Goal: Book appointment/travel/reservation

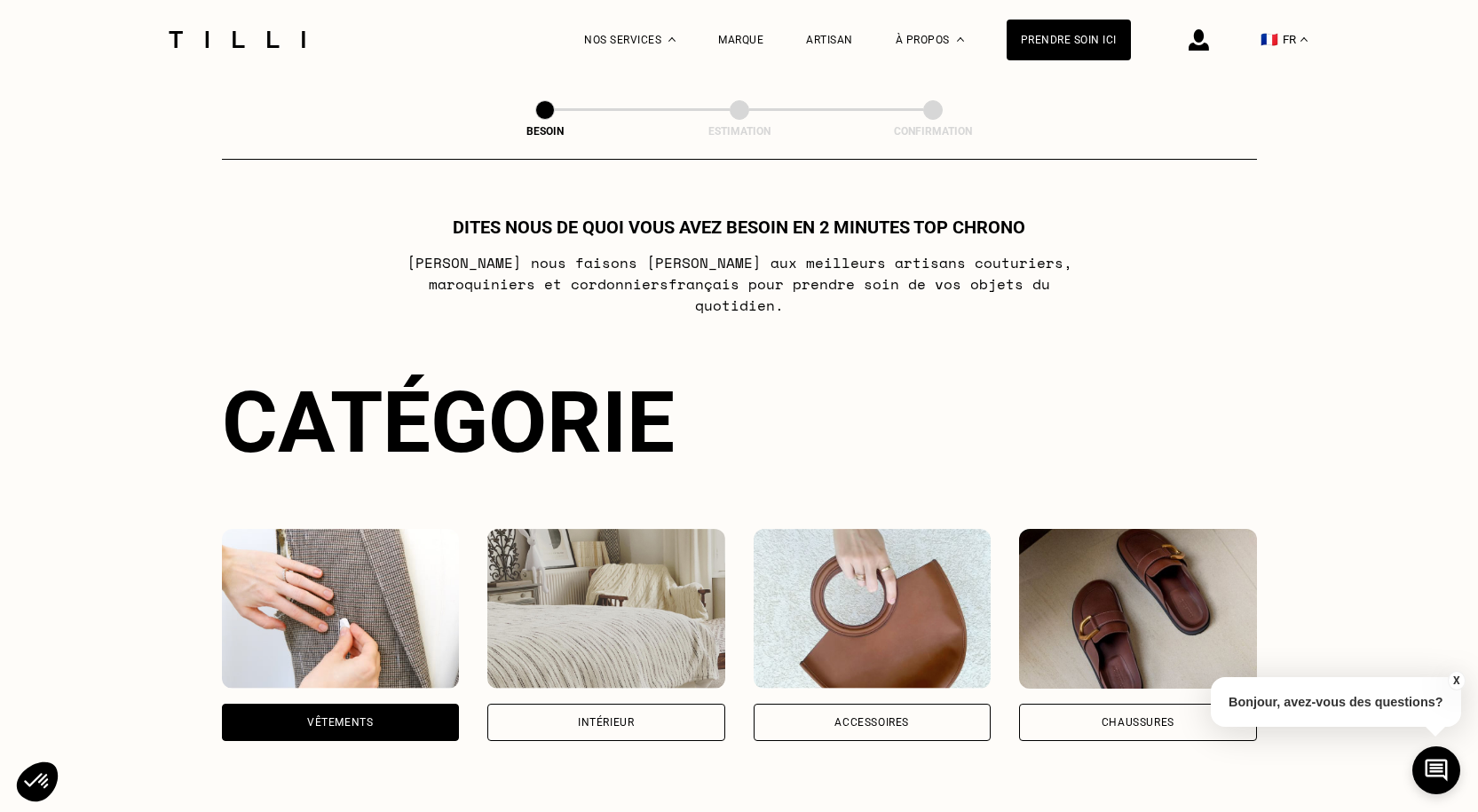
select select "FR"
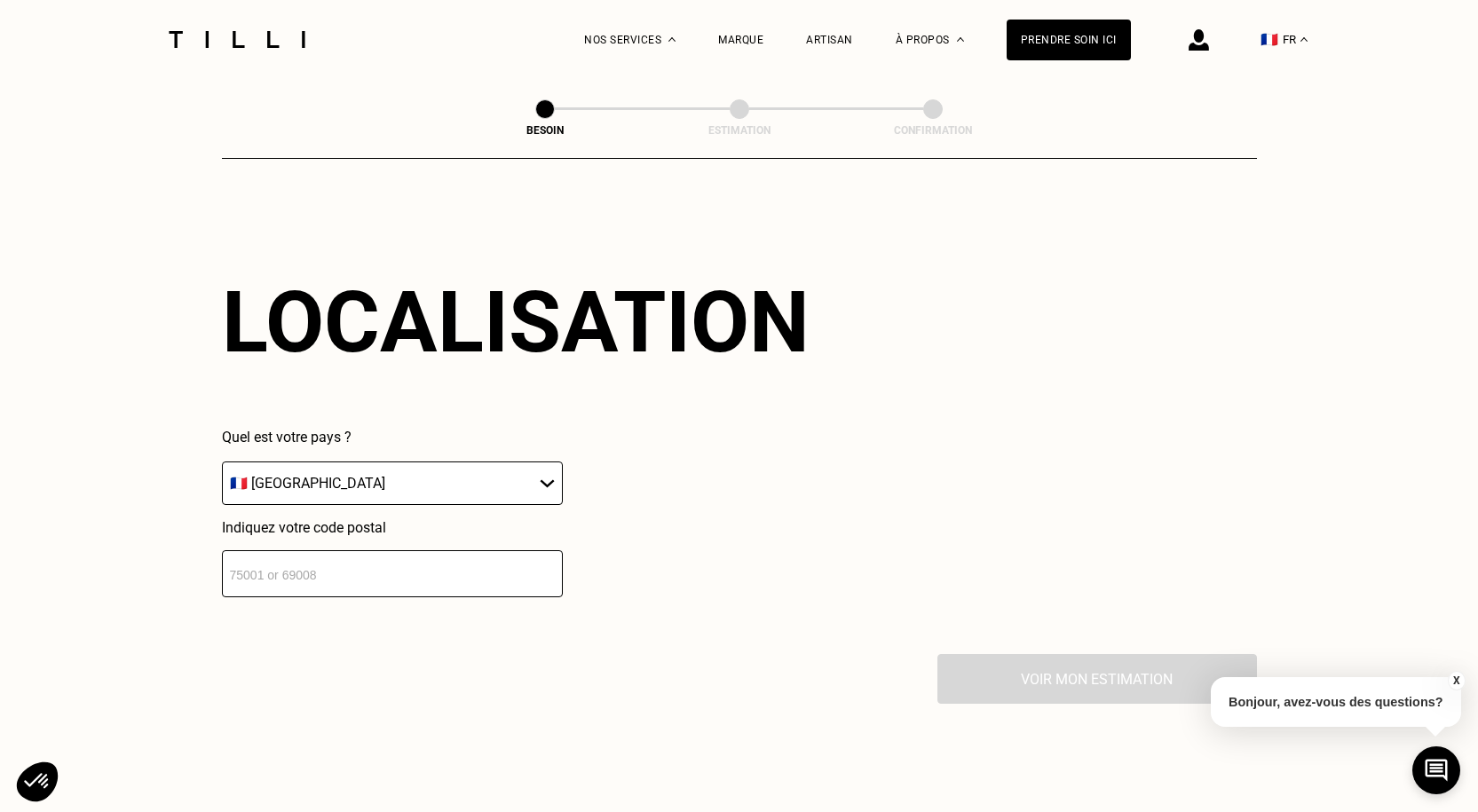
scroll to position [1546, 0]
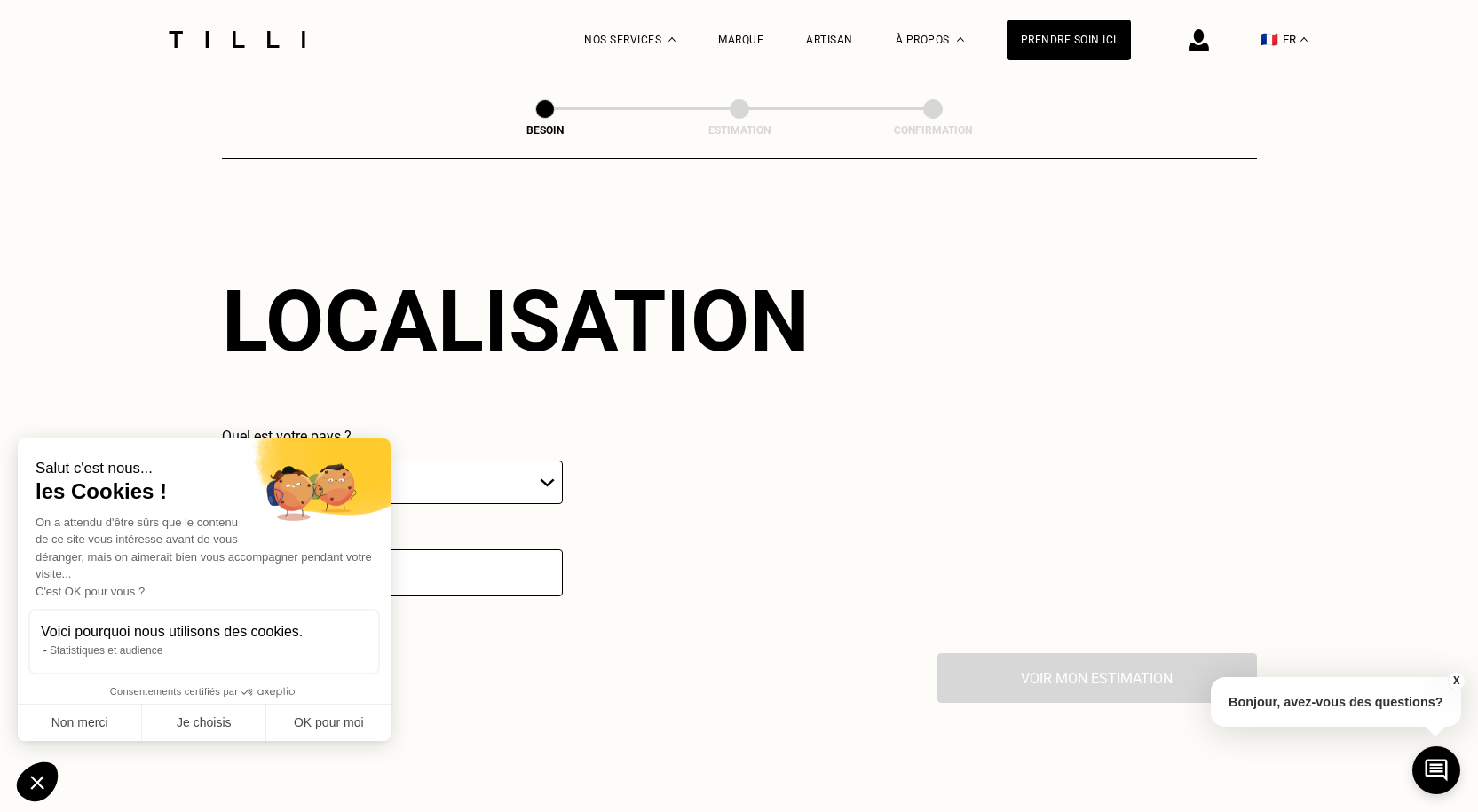
click at [92, 742] on div "La Méthode Retoucherie Maroquinerie Broderie Cordonnerie Nos prix Nos services …" at bounding box center [739, 62] width 1478 height 3216
click at [97, 729] on button "Non merci" at bounding box center [80, 723] width 125 height 37
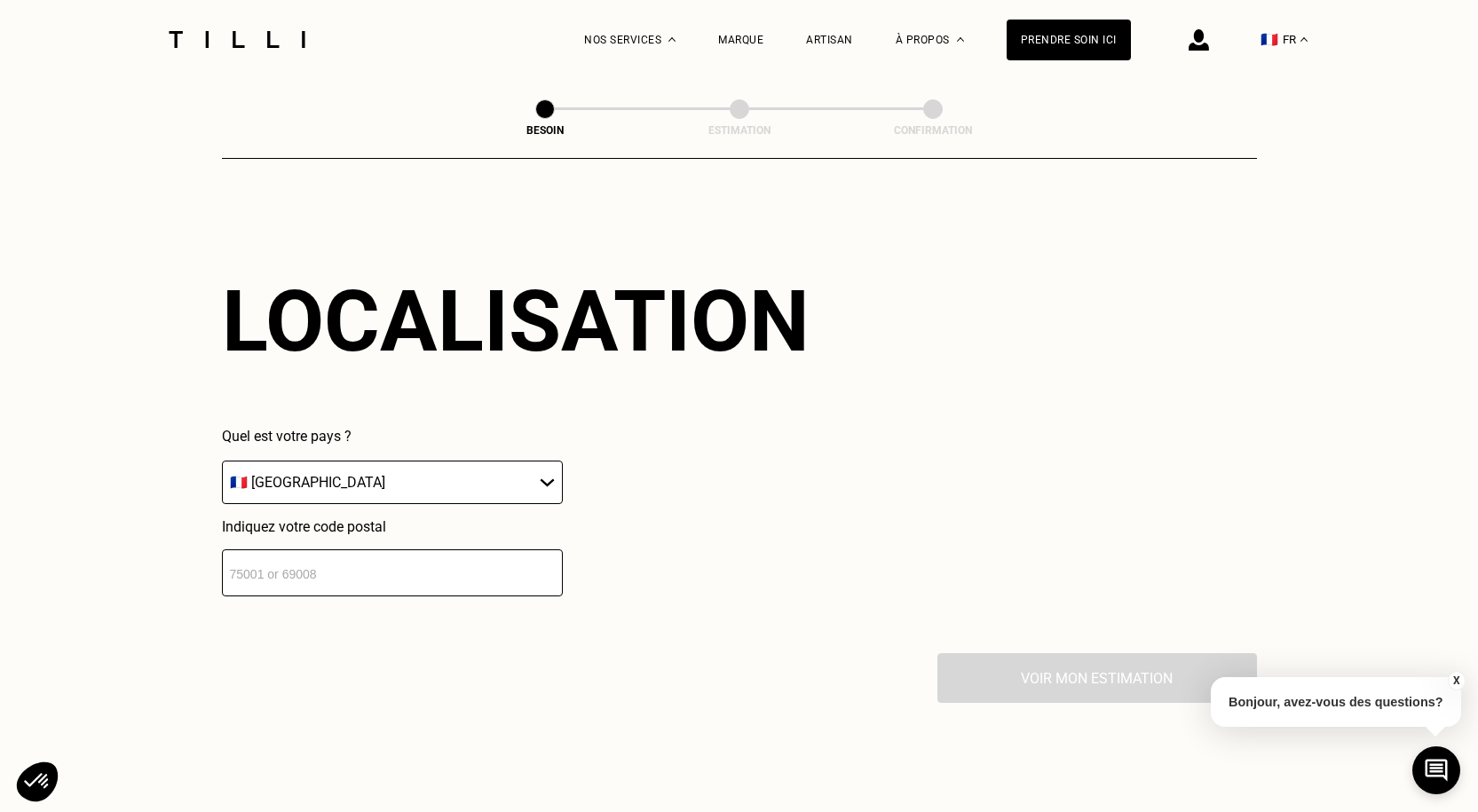
click at [294, 551] on input "number" at bounding box center [392, 573] width 341 height 47
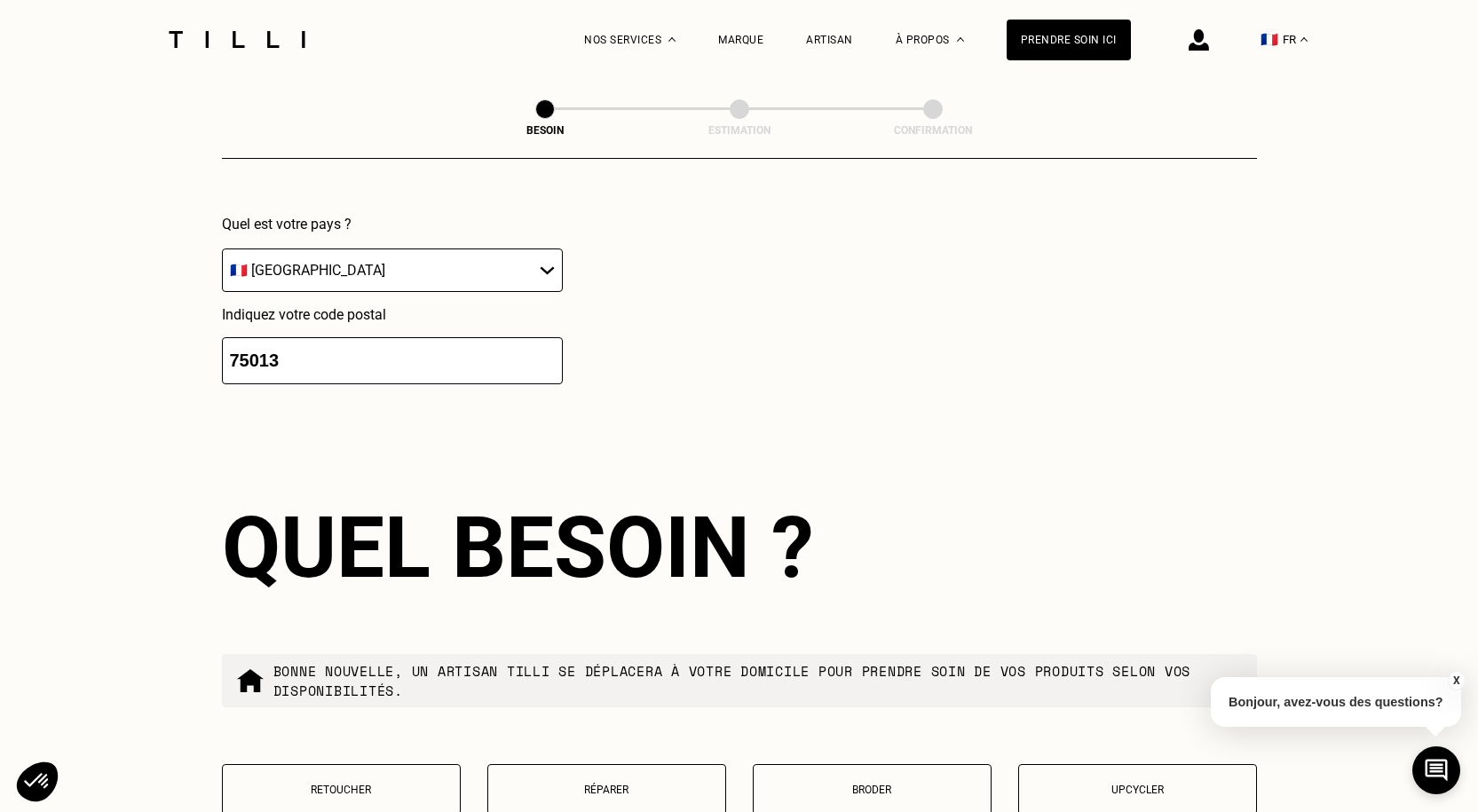
scroll to position [1987, 0]
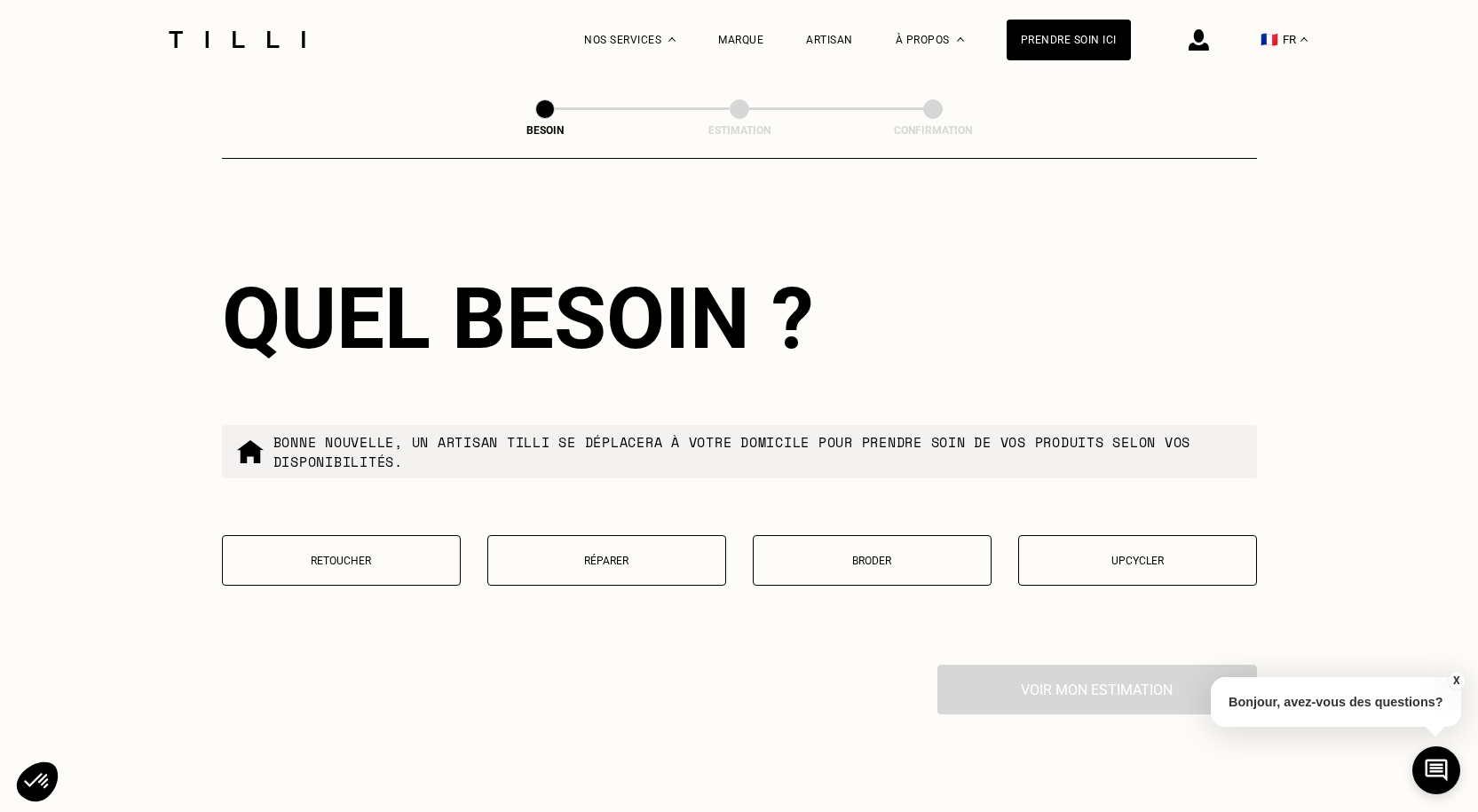
type input "75013"
click at [409, 521] on div "Quel besoin ? Bonne nouvelle, un artisan tilli se déplacera à votre domicile po…" at bounding box center [739, 438] width 1035 height 453
click at [397, 555] on p "Retoucher" at bounding box center [341, 561] width 219 height 13
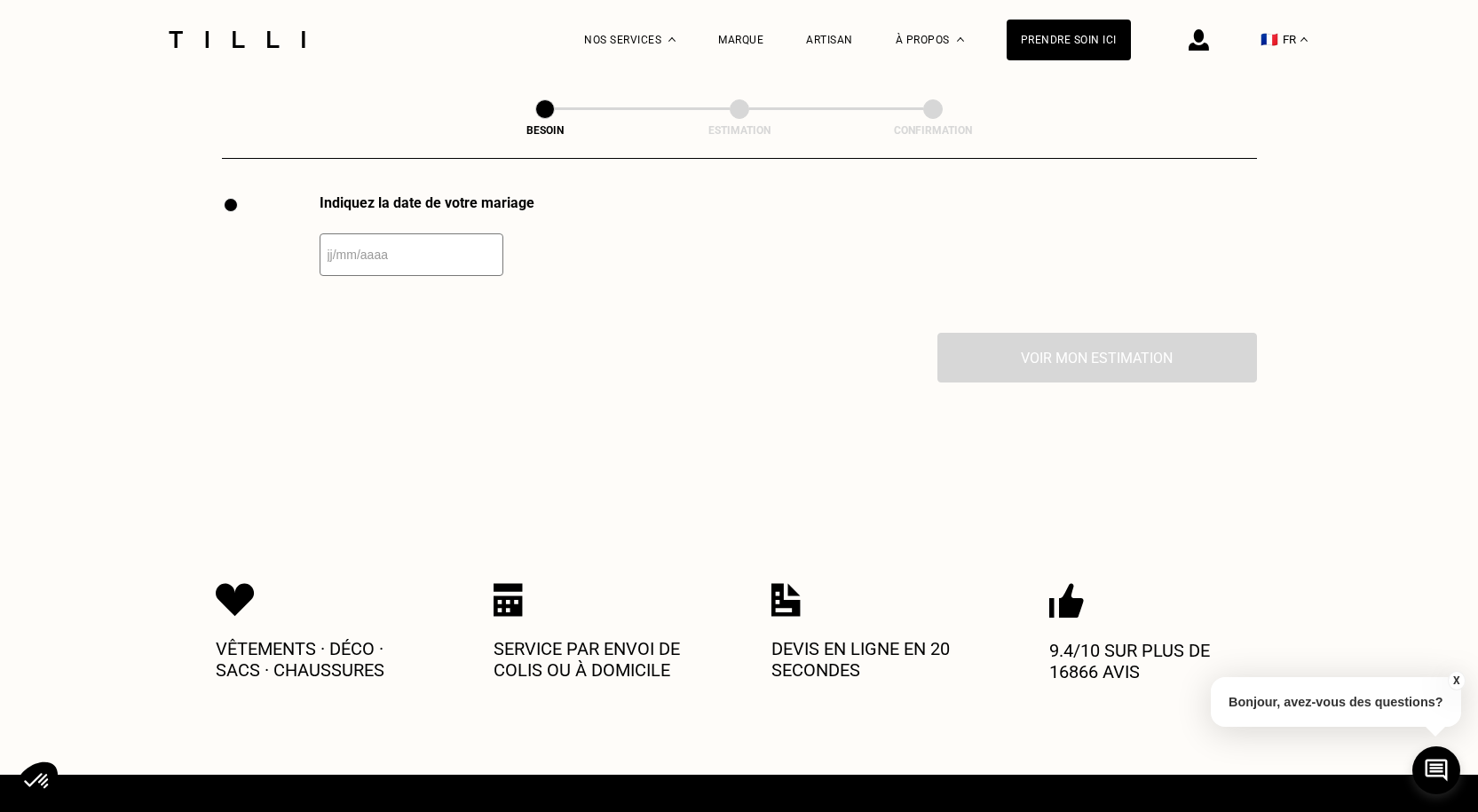
scroll to position [2425, 0]
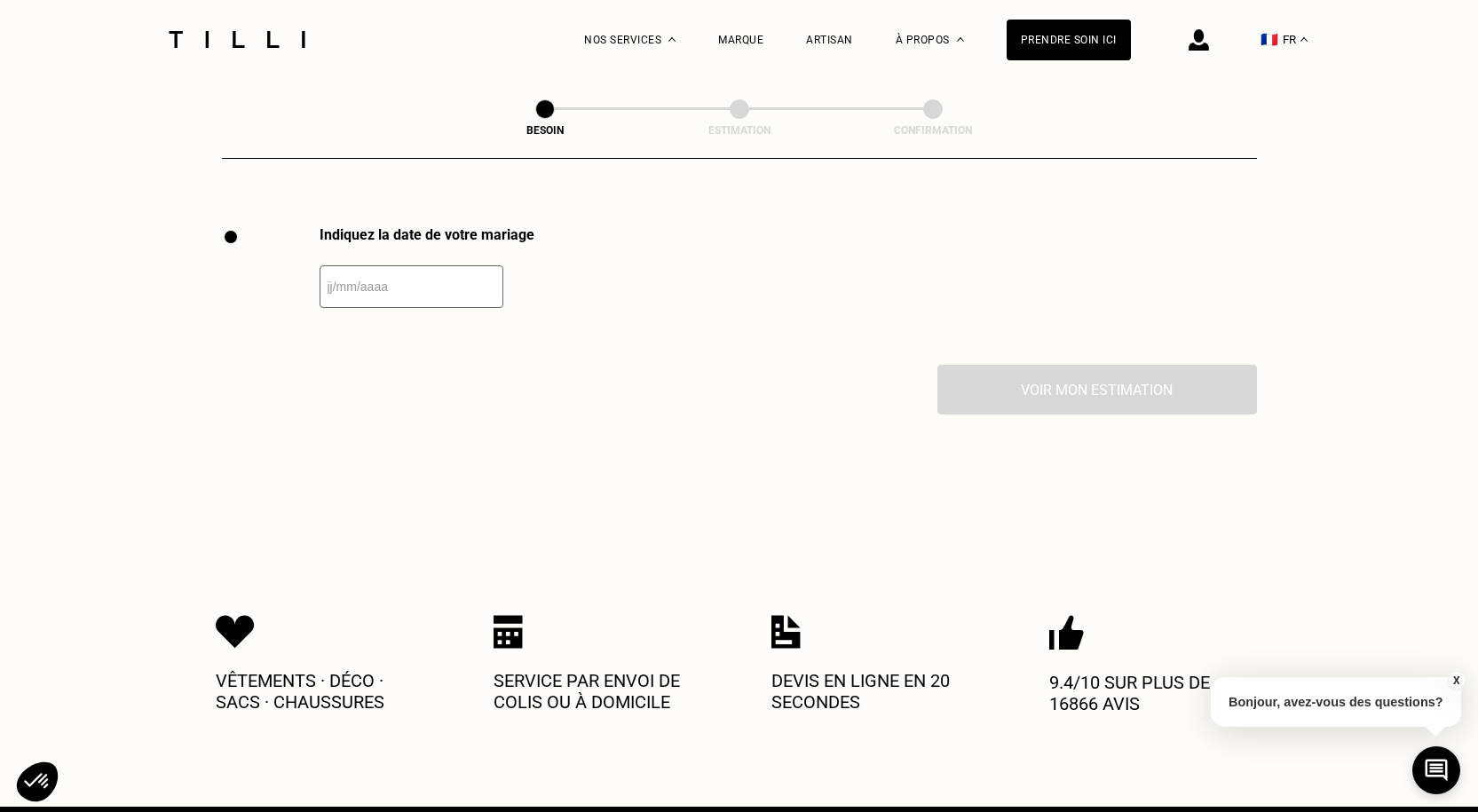
click at [332, 270] on input "text" at bounding box center [411, 286] width 184 height 43
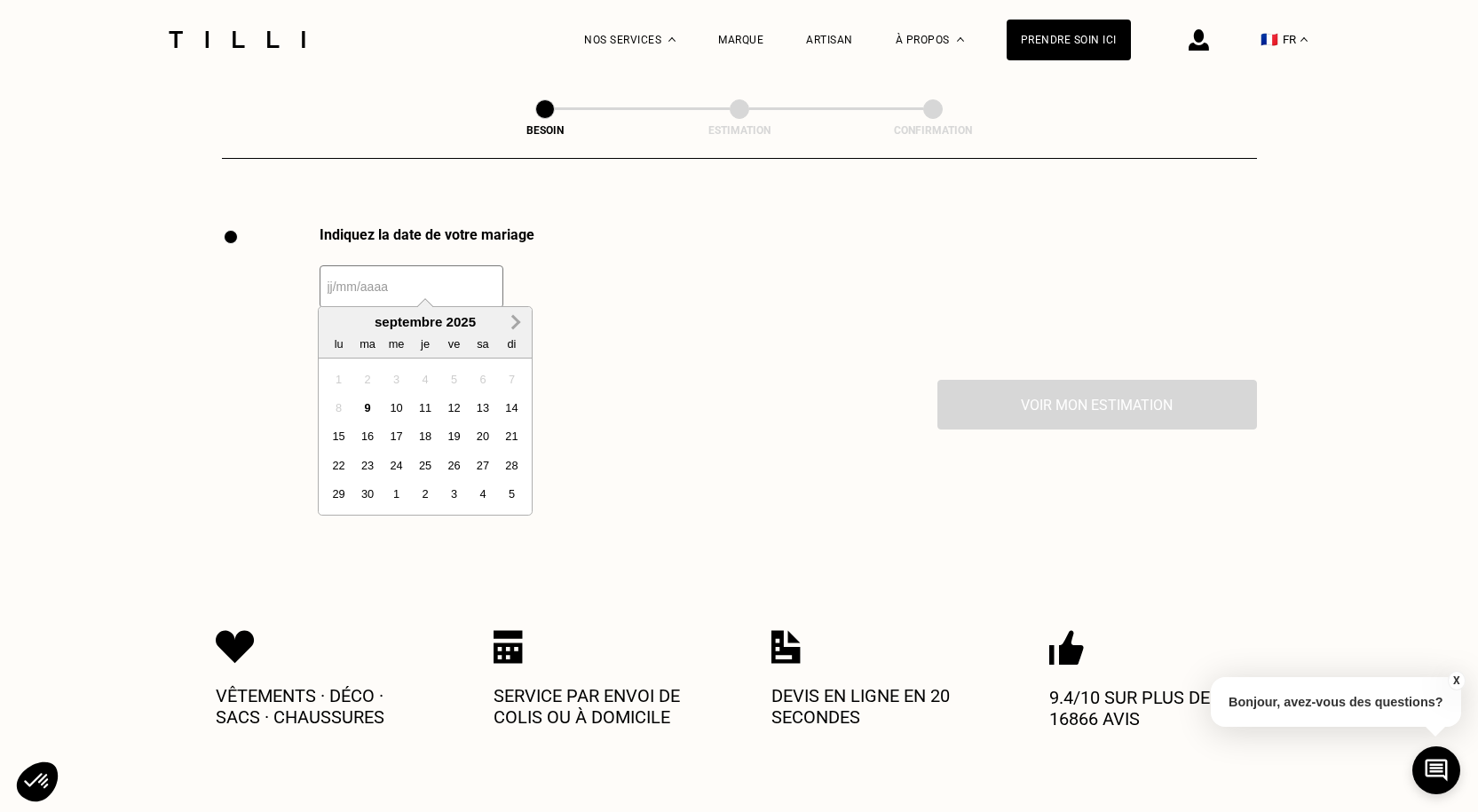
click at [523, 318] on button "Next Month" at bounding box center [515, 323] width 28 height 28
click at [514, 320] on span "Next Month" at bounding box center [514, 322] width 0 height 21
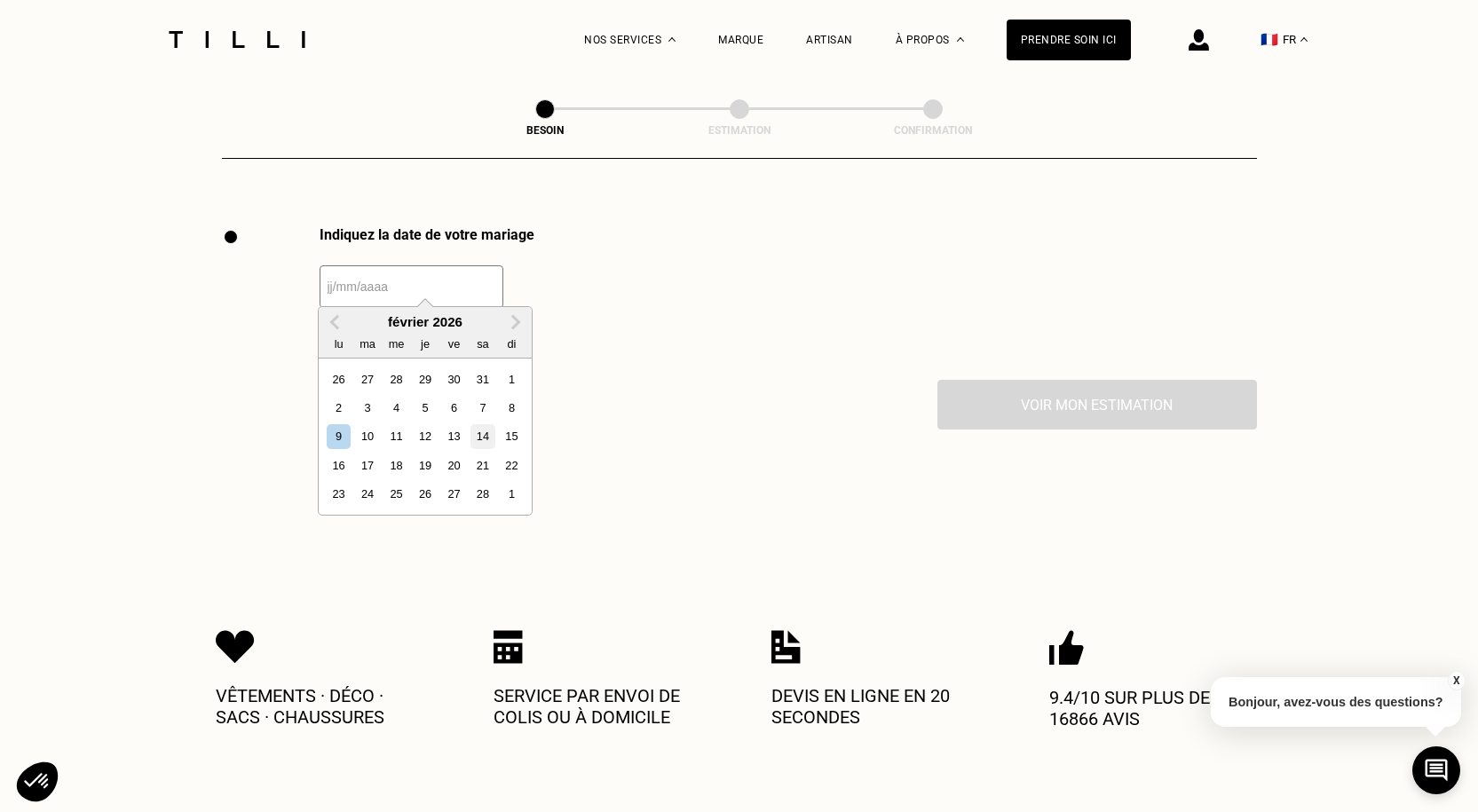
click at [480, 435] on div "14" at bounding box center [482, 436] width 24 height 24
type input "[DATE]"
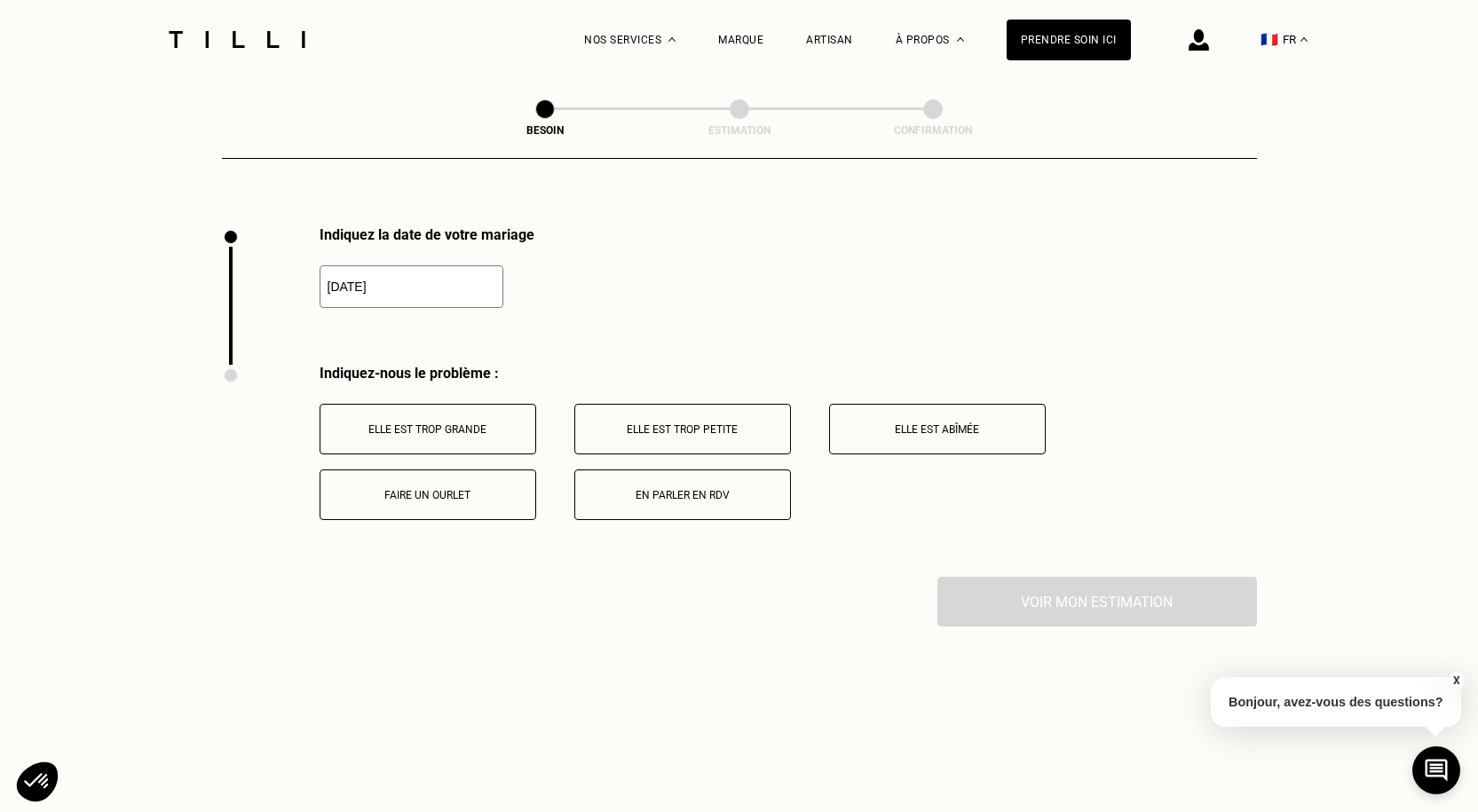
click at [478, 423] on p "Elle est trop grande" at bounding box center [427, 429] width 197 height 13
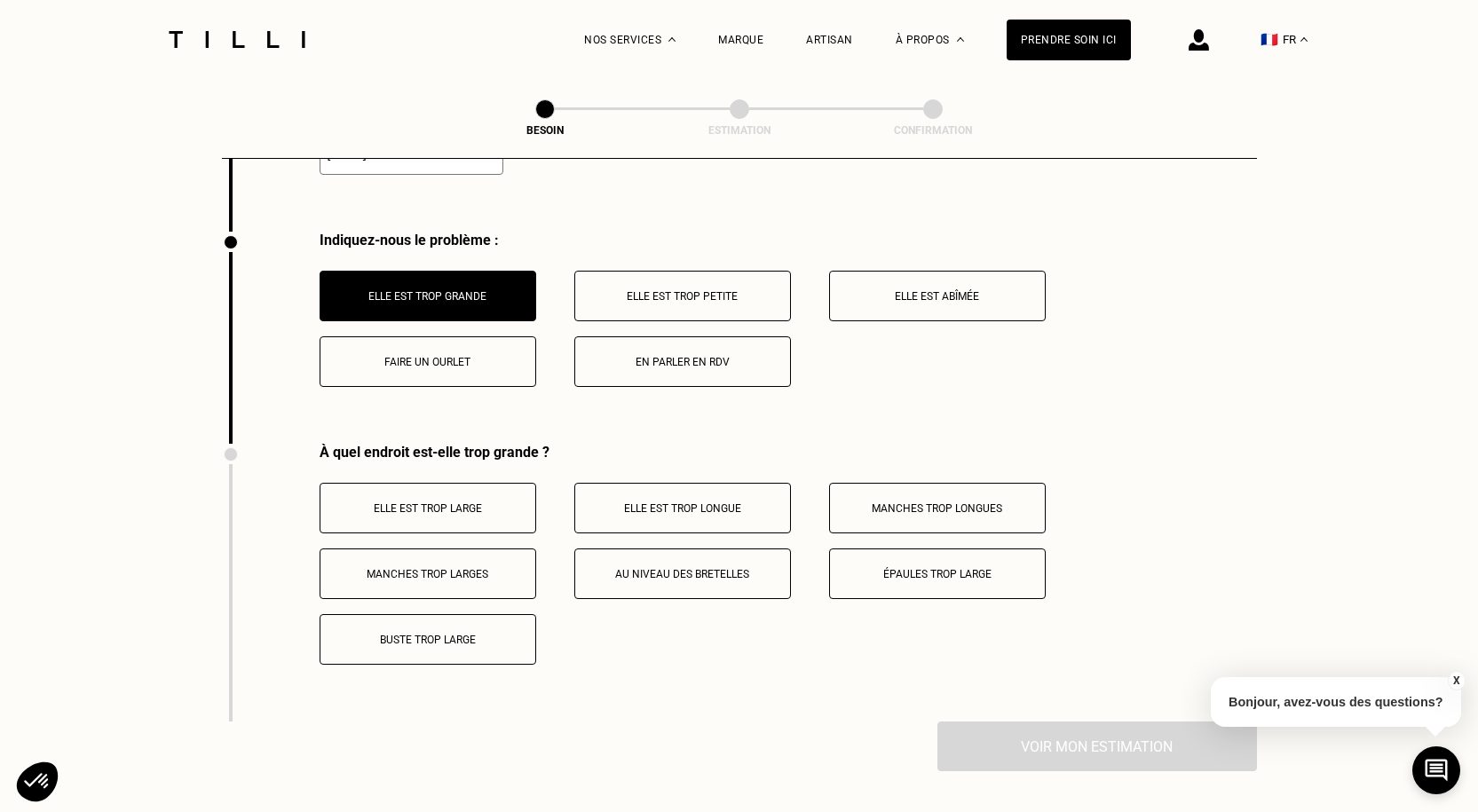
scroll to position [2526, 0]
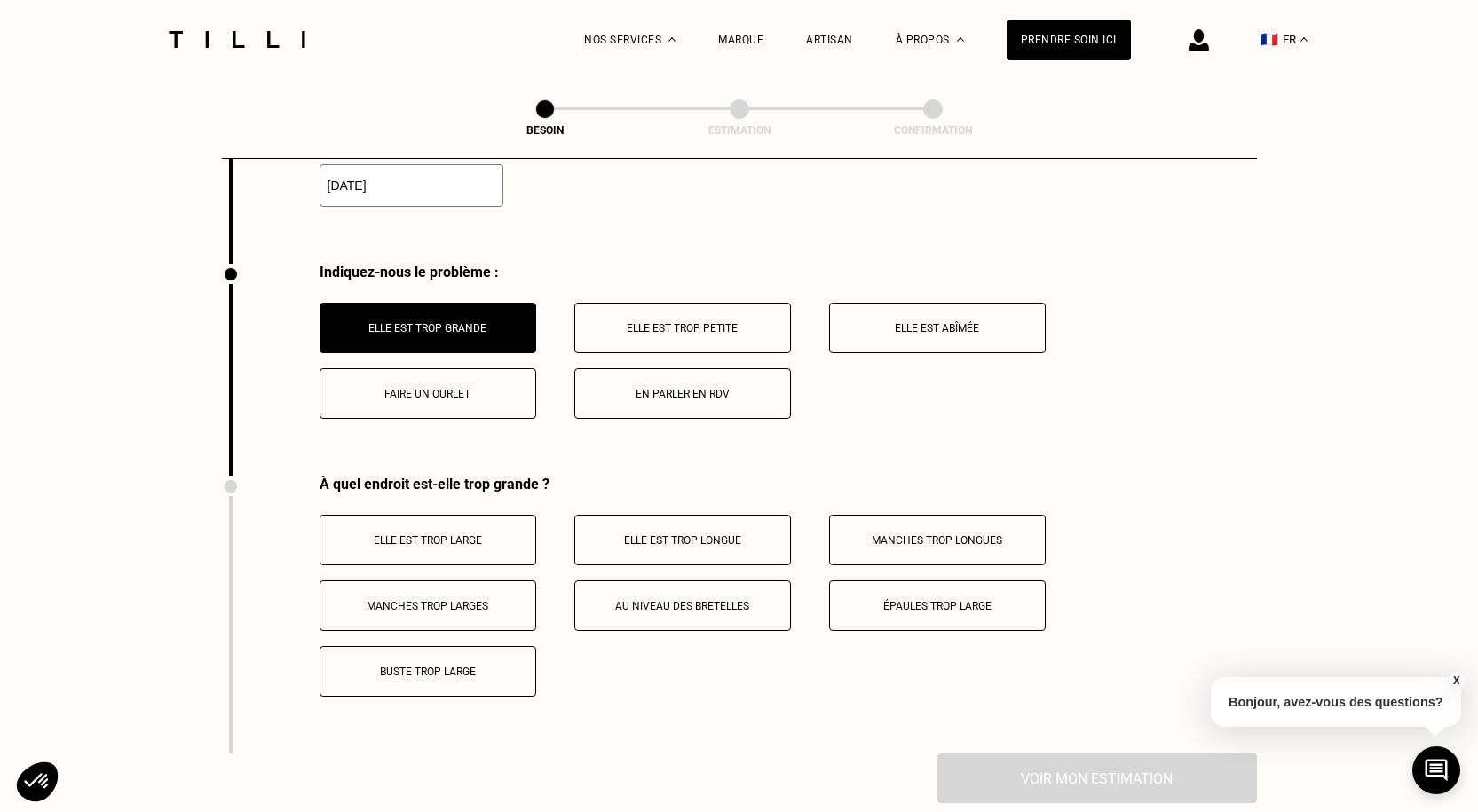
click at [458, 387] on p "Faire un ourlet" at bounding box center [427, 394] width 197 height 13
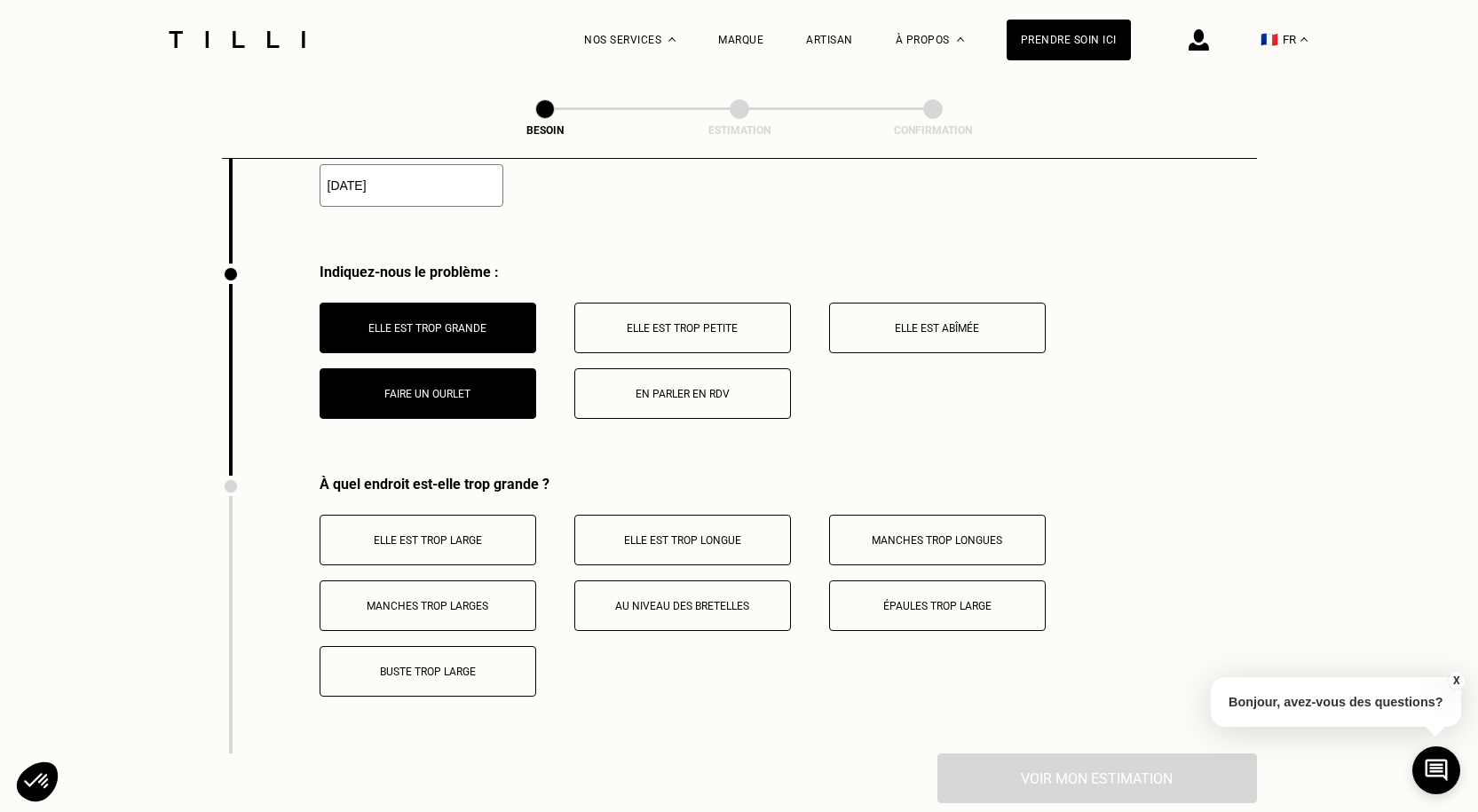
click at [497, 534] on p "Elle est trop large" at bounding box center [427, 540] width 197 height 13
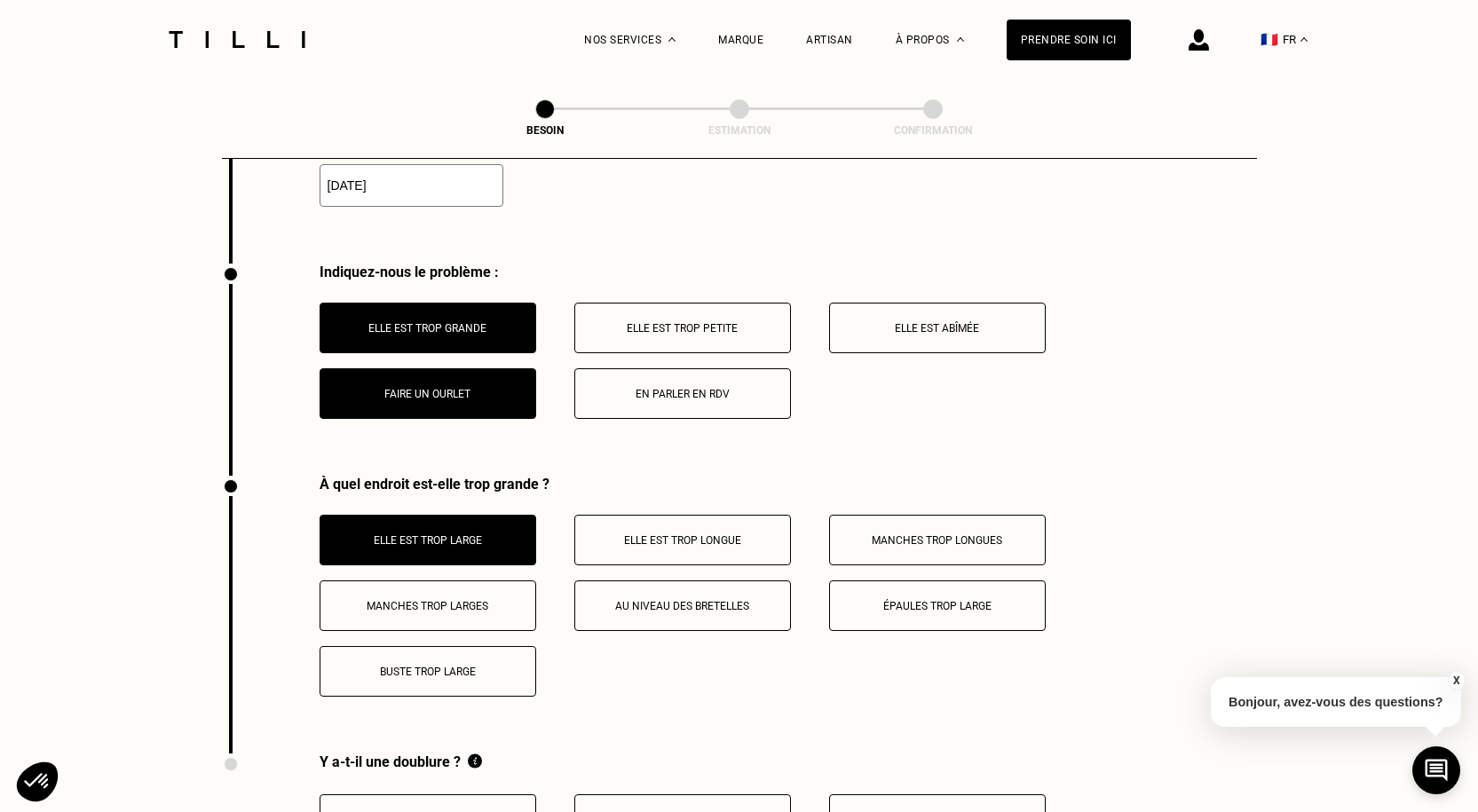
click at [892, 534] on p "Manches trop longues" at bounding box center [937, 540] width 197 height 13
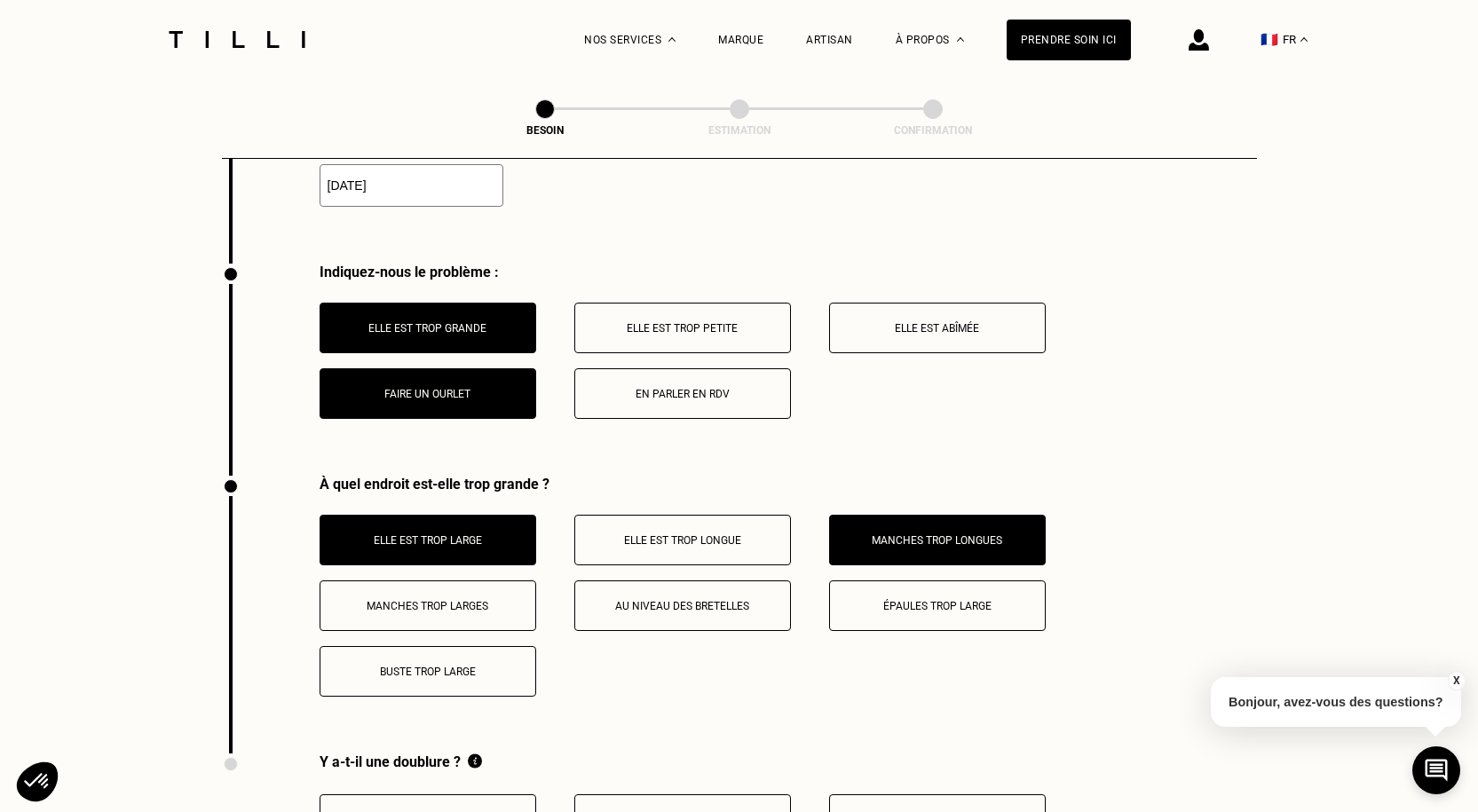
click at [429, 672] on button "Buste trop large" at bounding box center [427, 671] width 216 height 51
click at [423, 534] on p "Elle est trop large" at bounding box center [427, 540] width 197 height 13
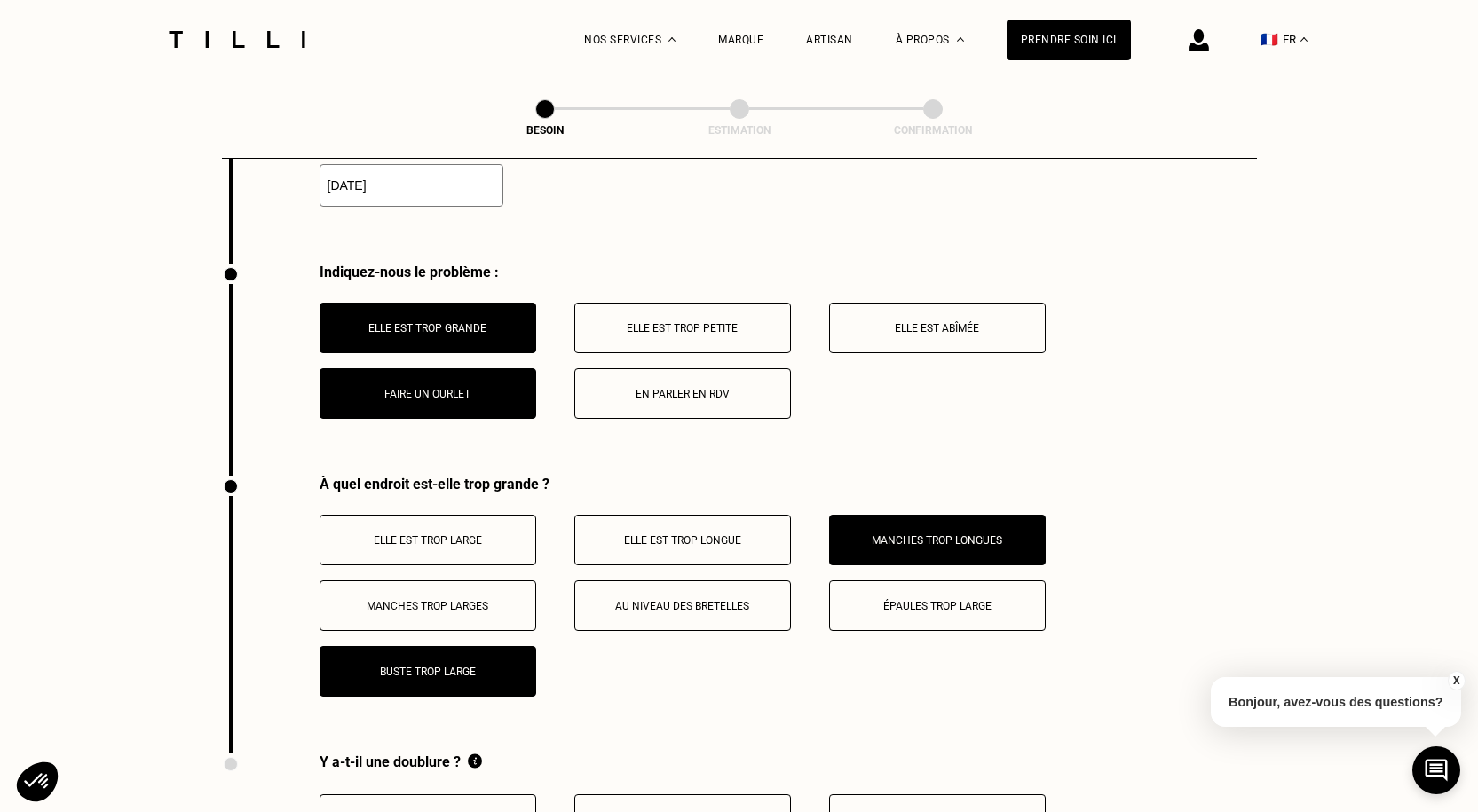
click at [657, 535] on p "Elle est trop longue" at bounding box center [682, 540] width 197 height 13
click at [454, 387] on p "Faire un ourlet" at bounding box center [427, 394] width 197 height 13
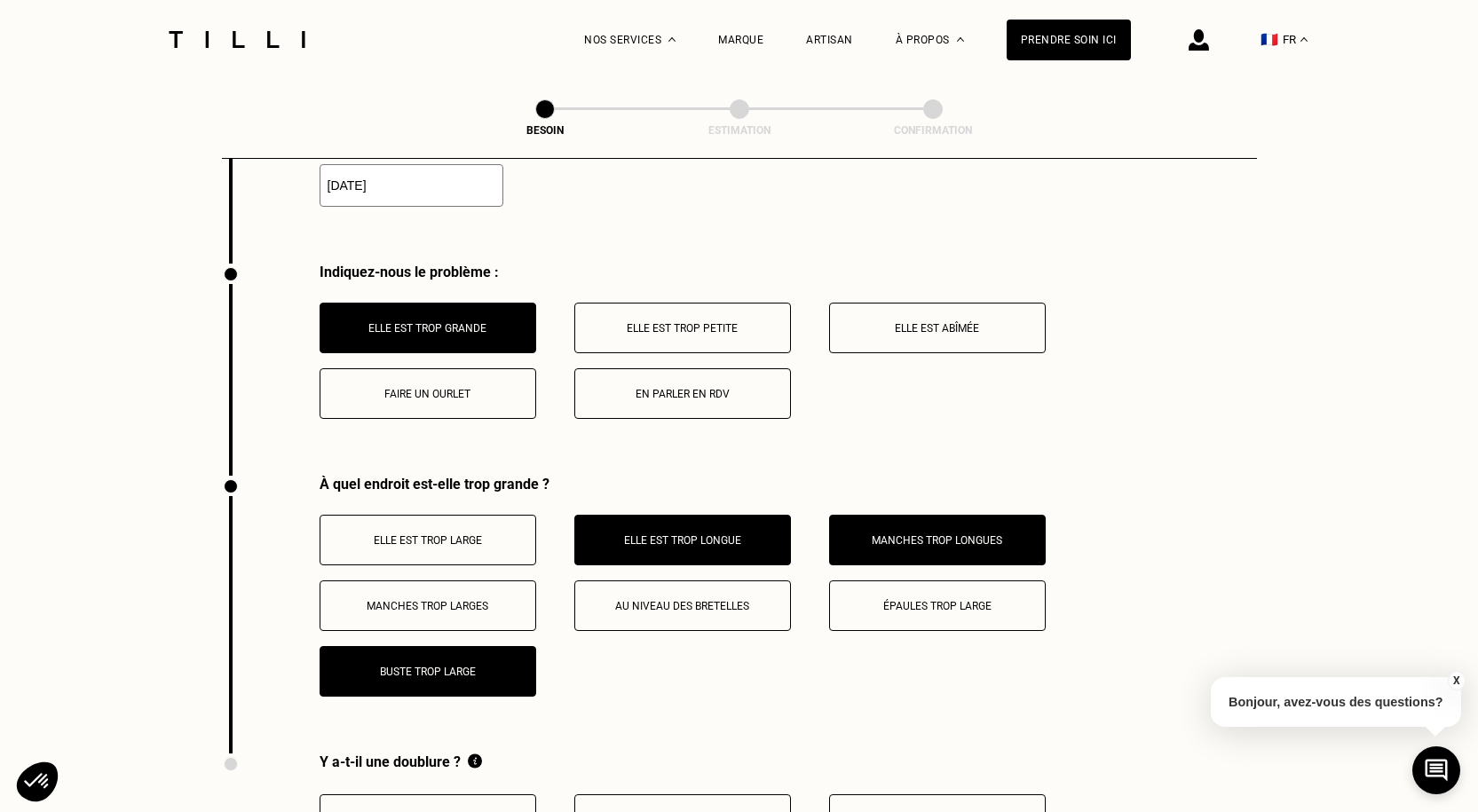
click at [508, 375] on button "Faire un ourlet" at bounding box center [427, 394] width 216 height 51
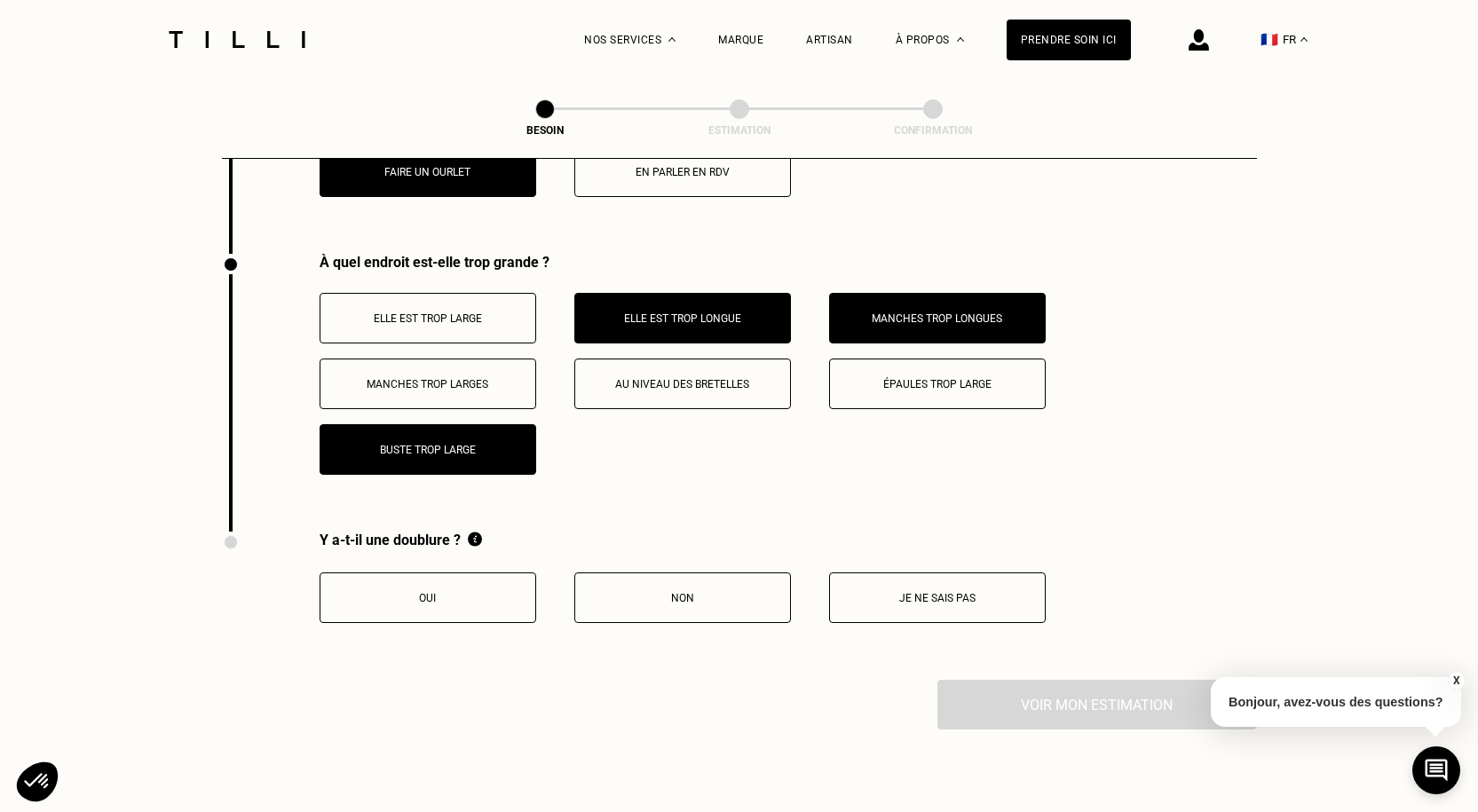
scroll to position [2703, 0]
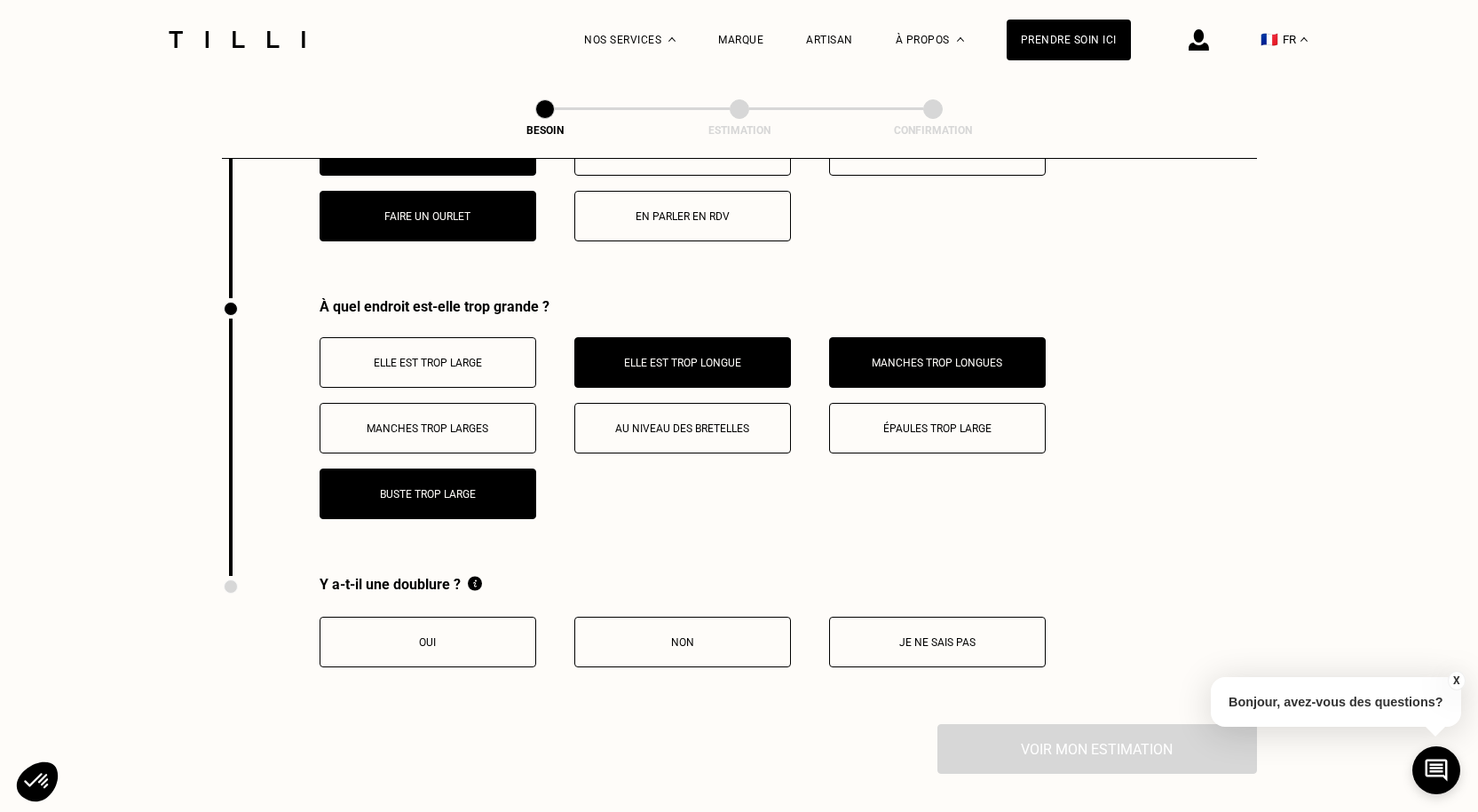
click at [463, 637] on p "Oui" at bounding box center [427, 643] width 197 height 13
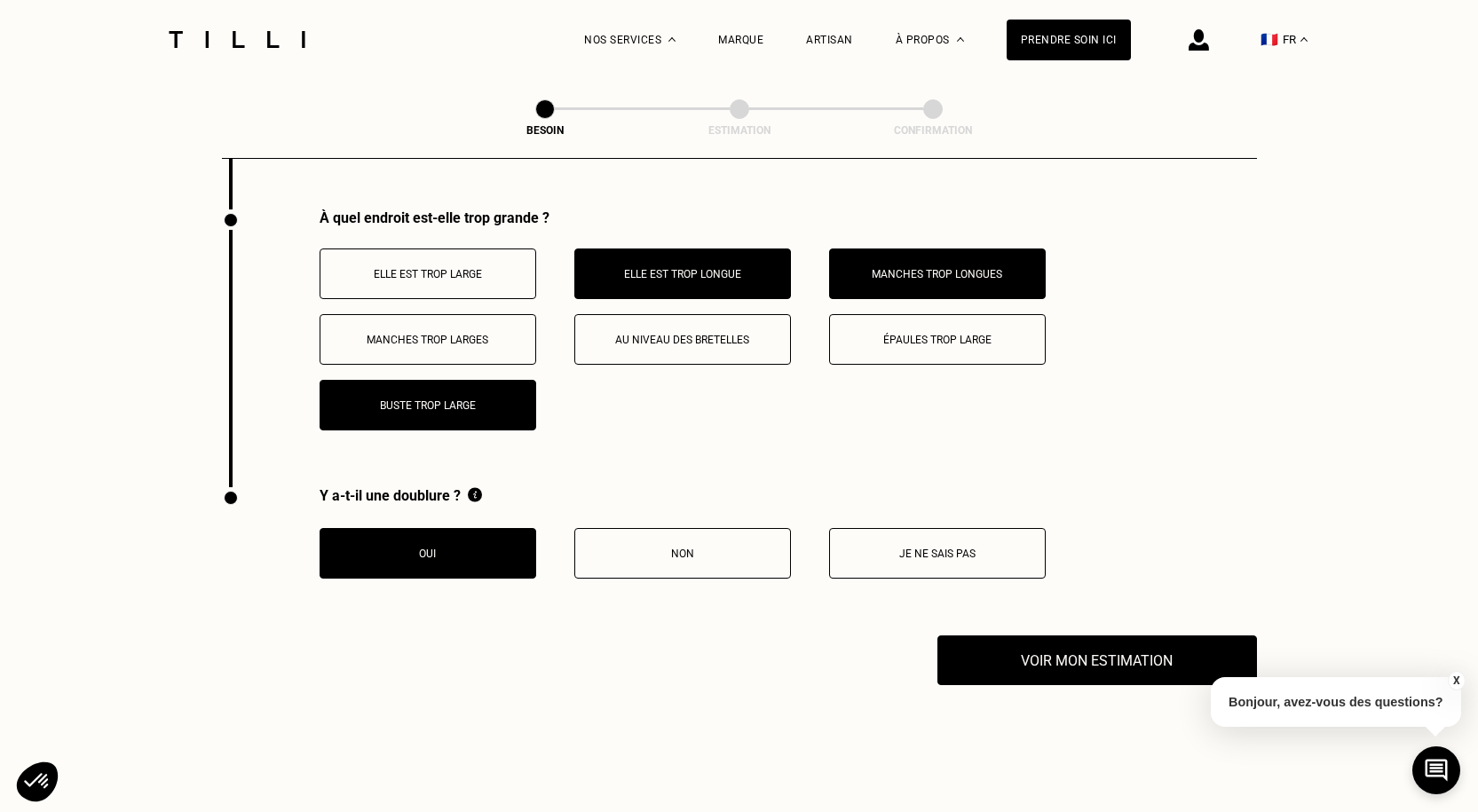
scroll to position [2881, 0]
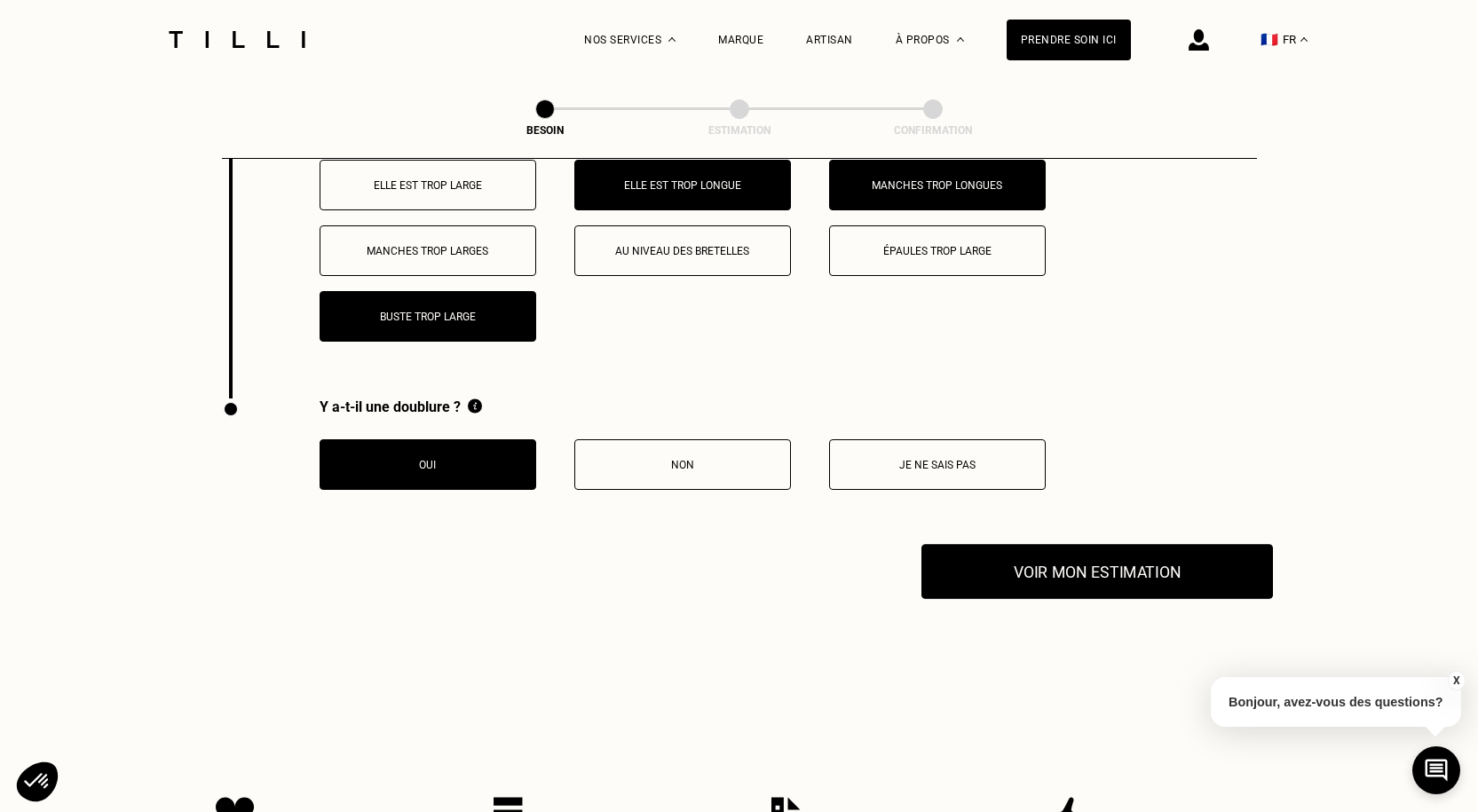
click at [990, 568] on button "Voir mon estimation" at bounding box center [1097, 571] width 351 height 55
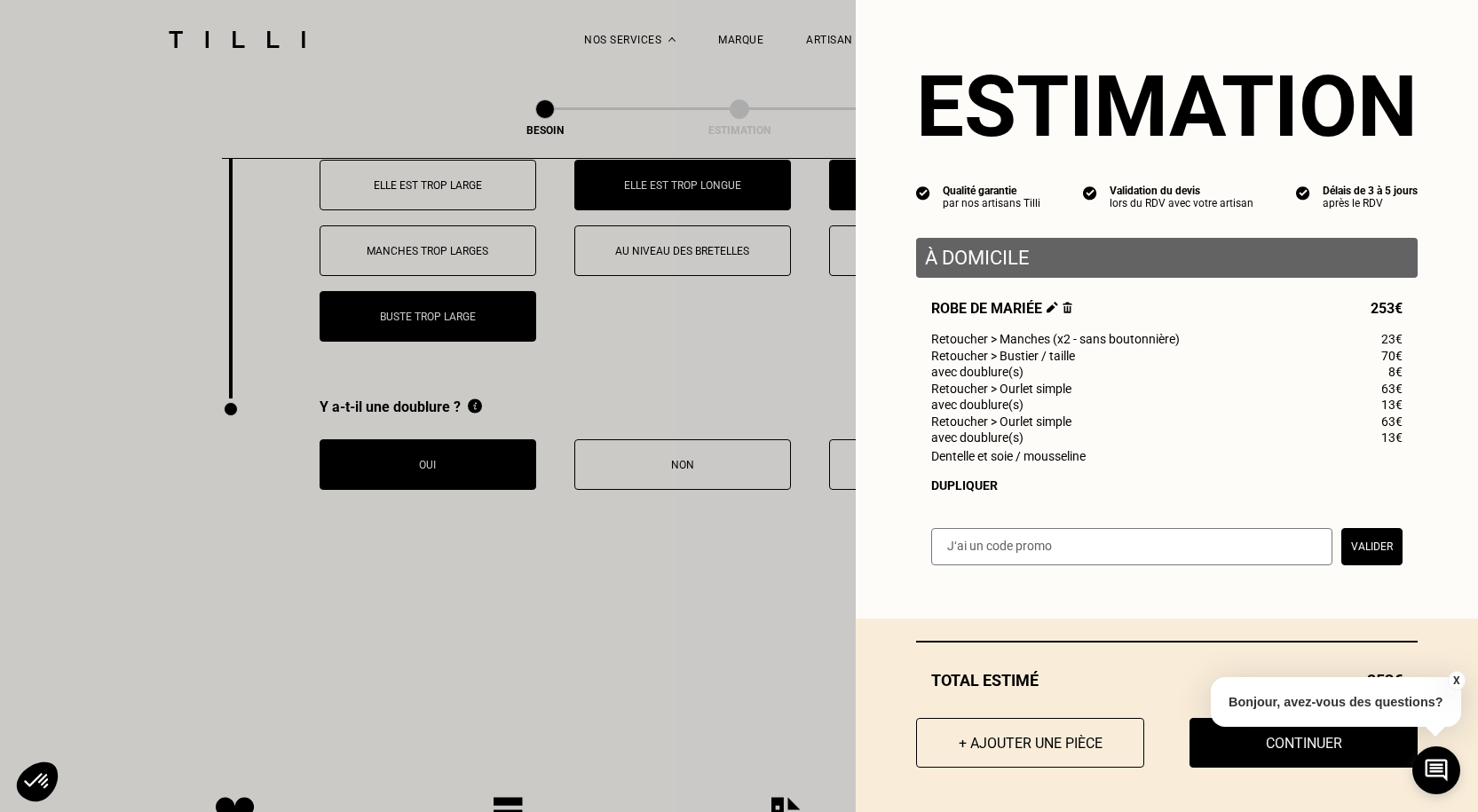
scroll to position [2970, 0]
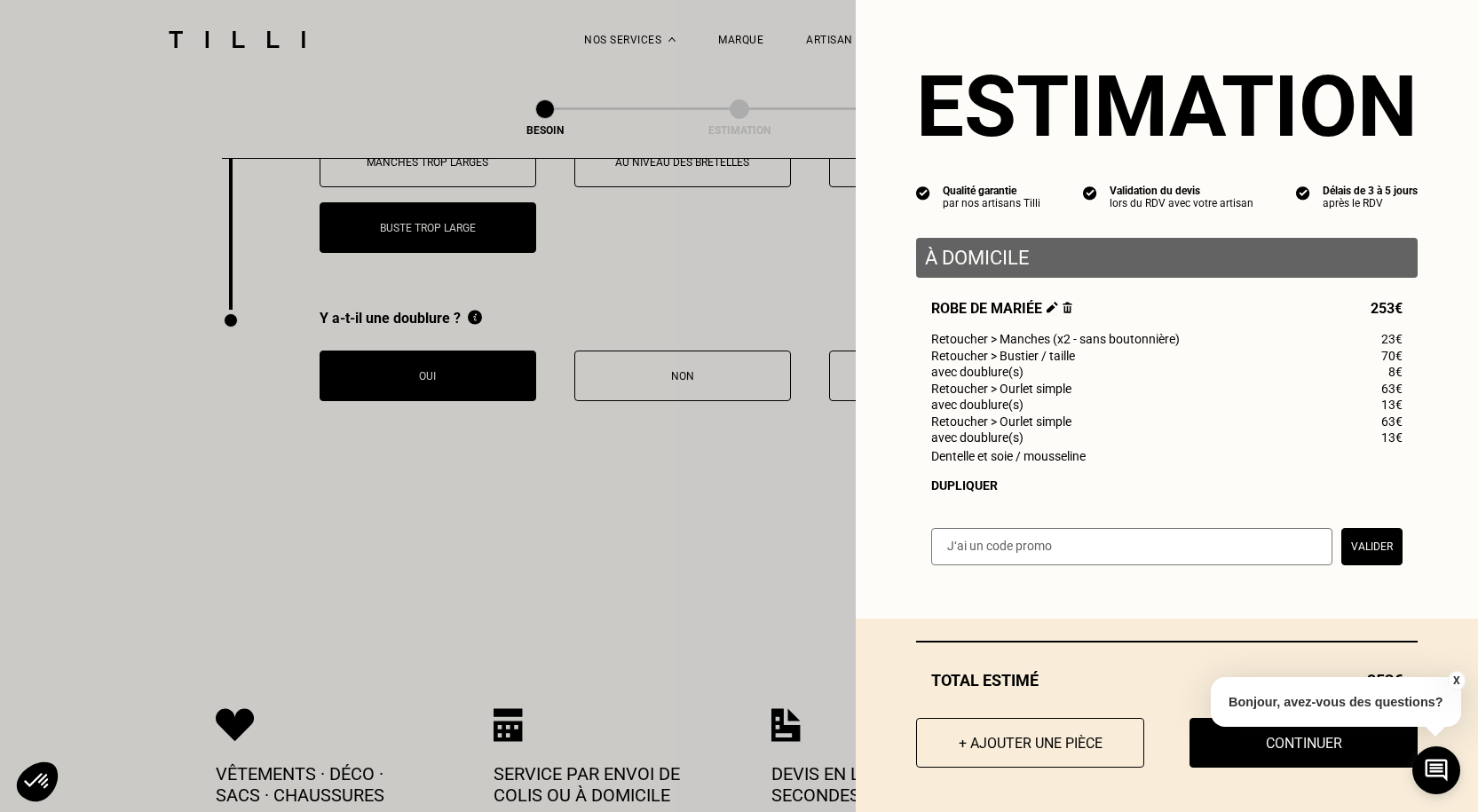
click at [1034, 566] on input "text" at bounding box center [1131, 546] width 401 height 37
type input "RENTREE100"
click at [1352, 550] on button "Valider" at bounding box center [1371, 546] width 61 height 37
click at [1051, 556] on input "text" at bounding box center [1131, 546] width 401 height 37
paste input "LAURENCEBRAS-TILLI-12."
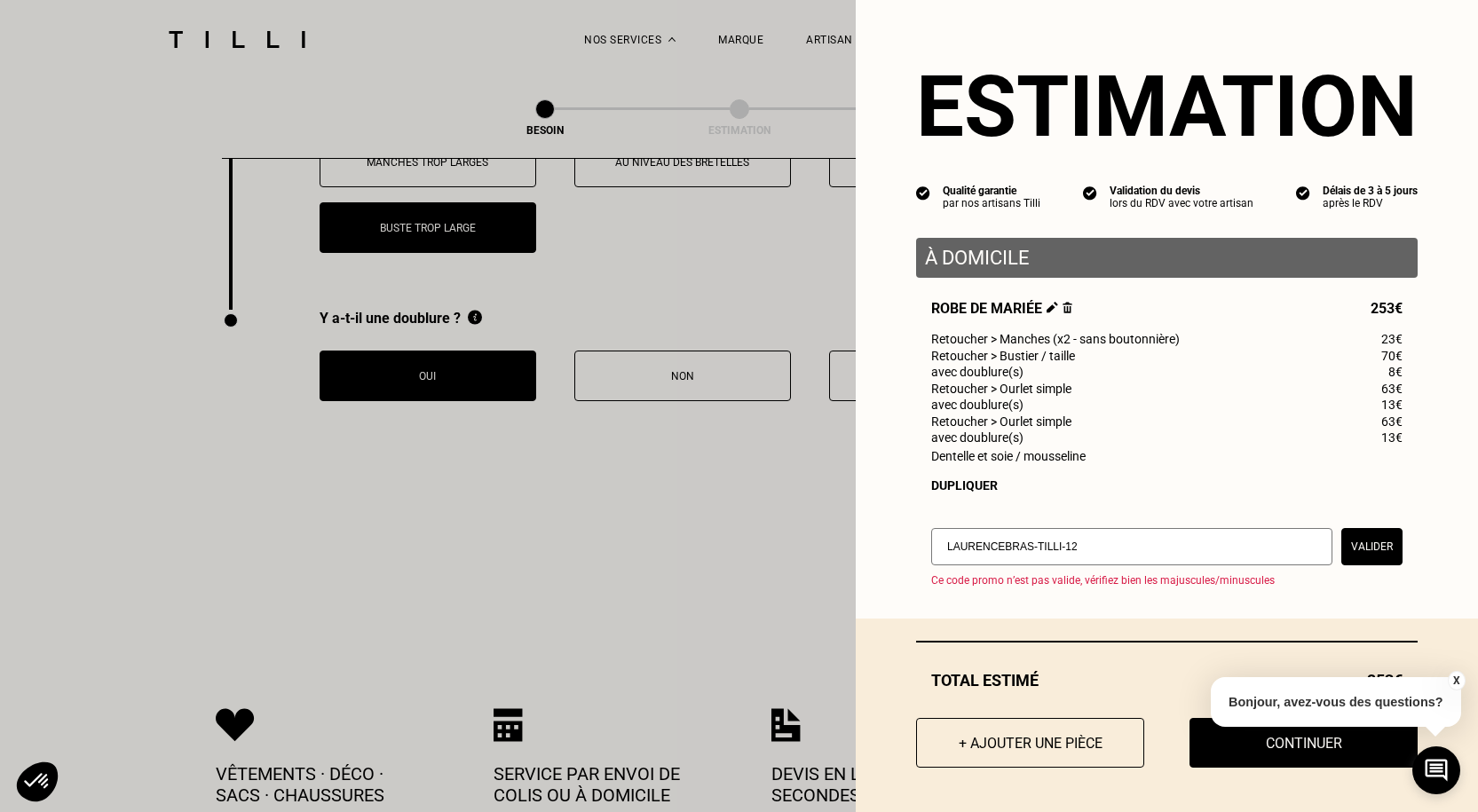
type input "LAURENCEBRAS-TILLI-12"
click at [1376, 566] on button "Valider" at bounding box center [1371, 546] width 61 height 37
click at [1071, 556] on input "text" at bounding box center [1131, 546] width 401 height 37
paste input "LAURENCEBRAS-TILLI-12"
type input "LAURENCEBRAS-TILLI-12"
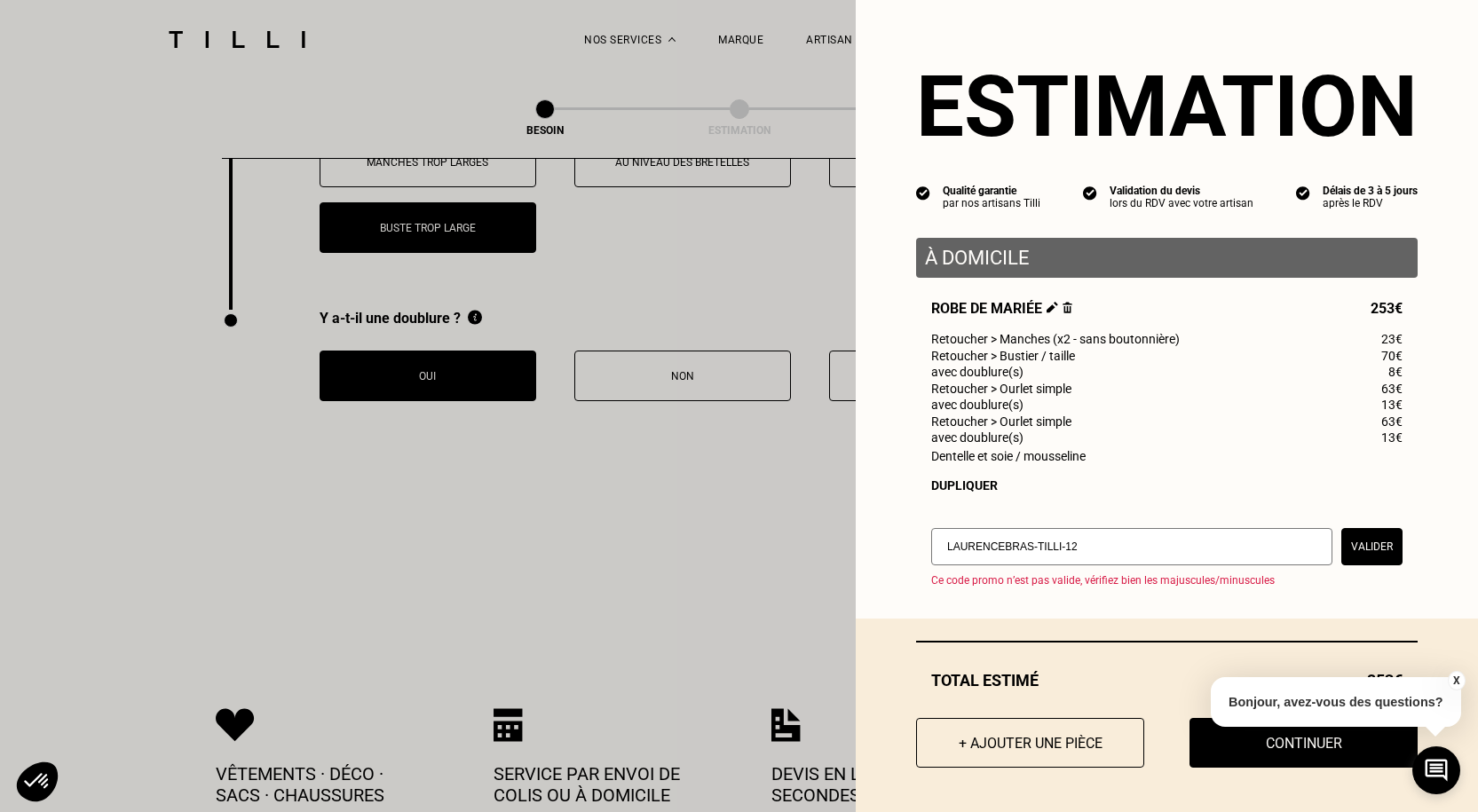
click at [1326, 558] on div "LAURENCEBRAS-TILLI-12 Valider" at bounding box center [1167, 546] width 471 height 37
click at [1341, 557] on button "Valider" at bounding box center [1371, 546] width 61 height 37
click at [1220, 748] on button "Continuer" at bounding box center [1303, 742] width 251 height 55
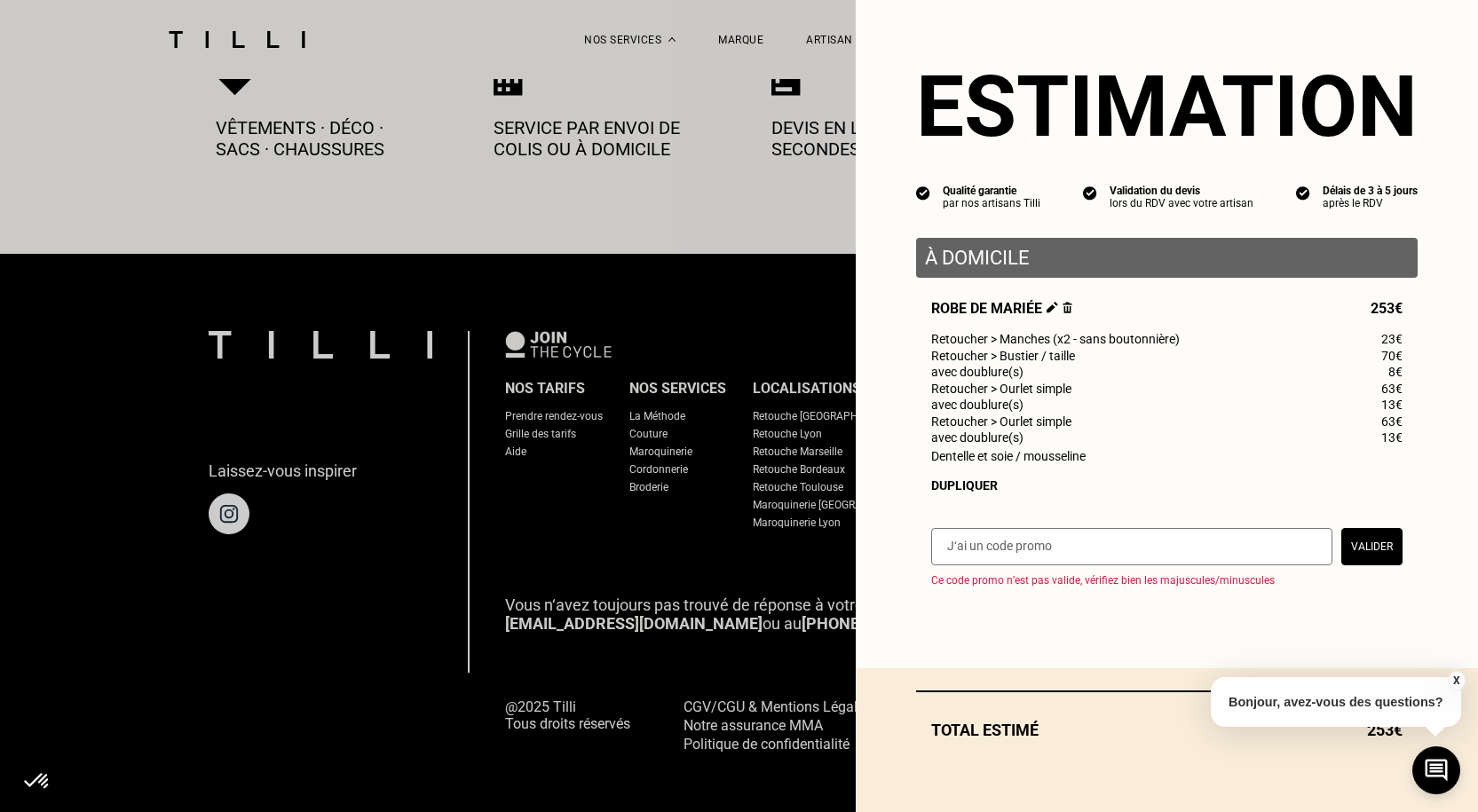
scroll to position [0, 0]
select select "FR"
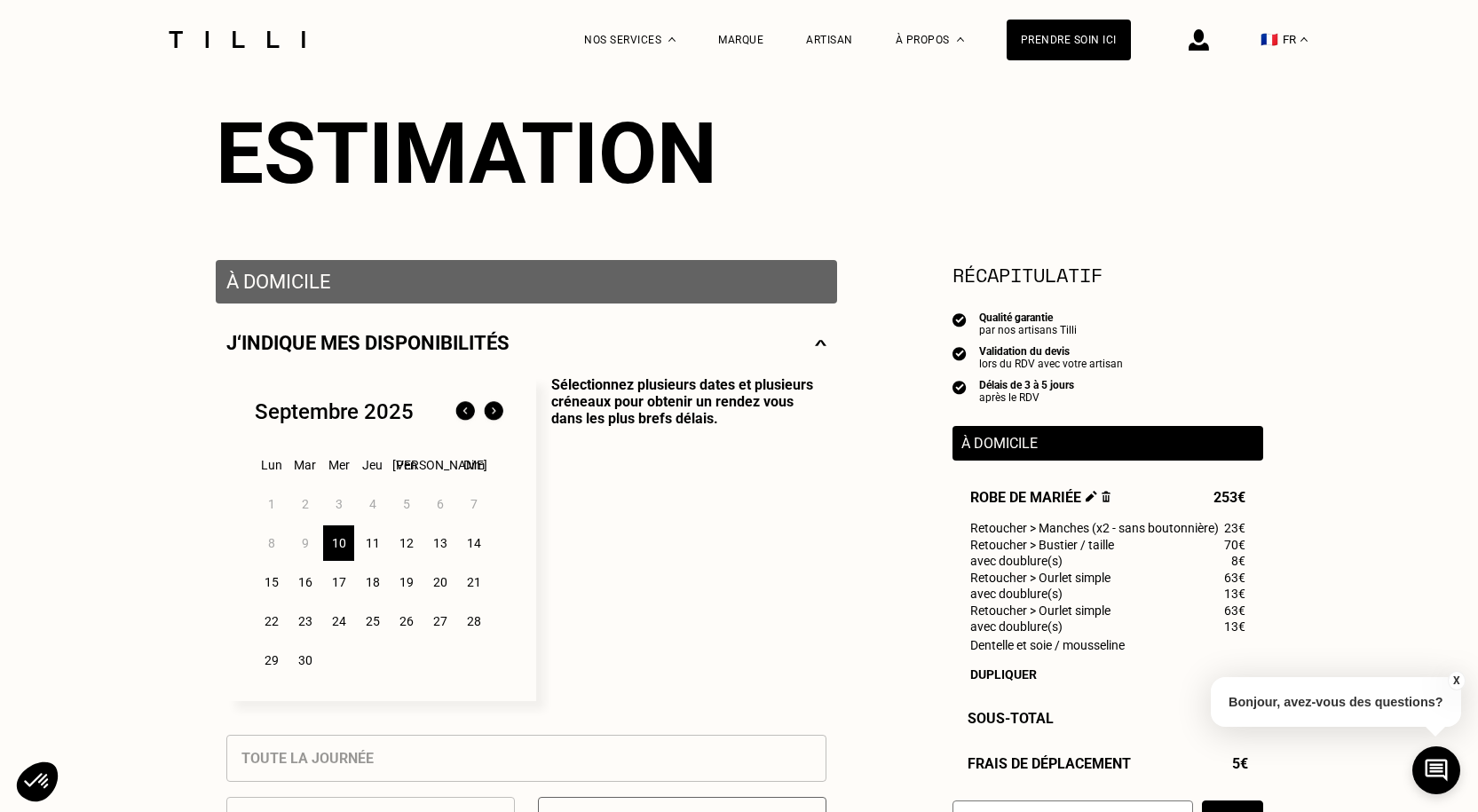
scroll to position [177, 0]
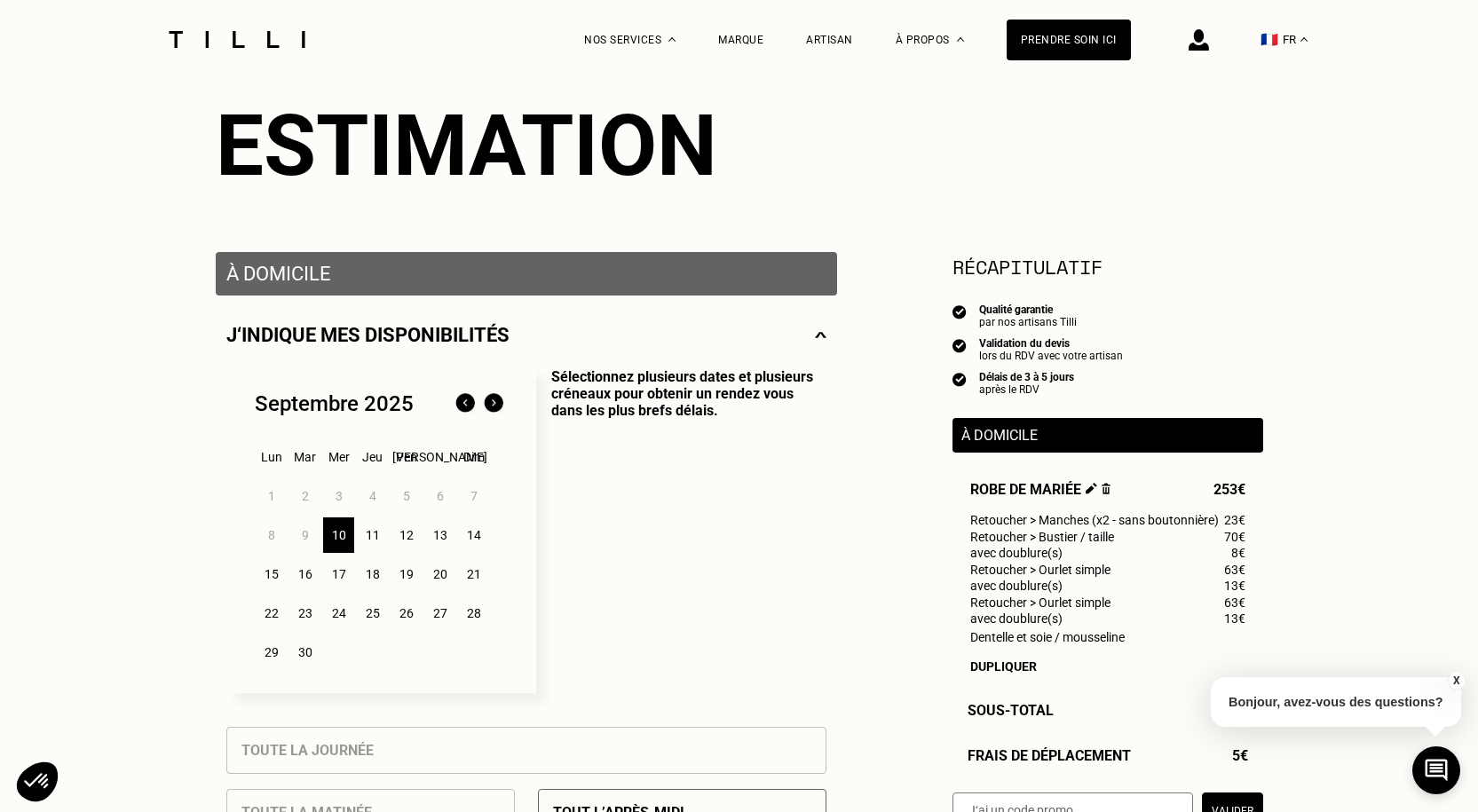
click at [346, 582] on div "17" at bounding box center [338, 574] width 31 height 35
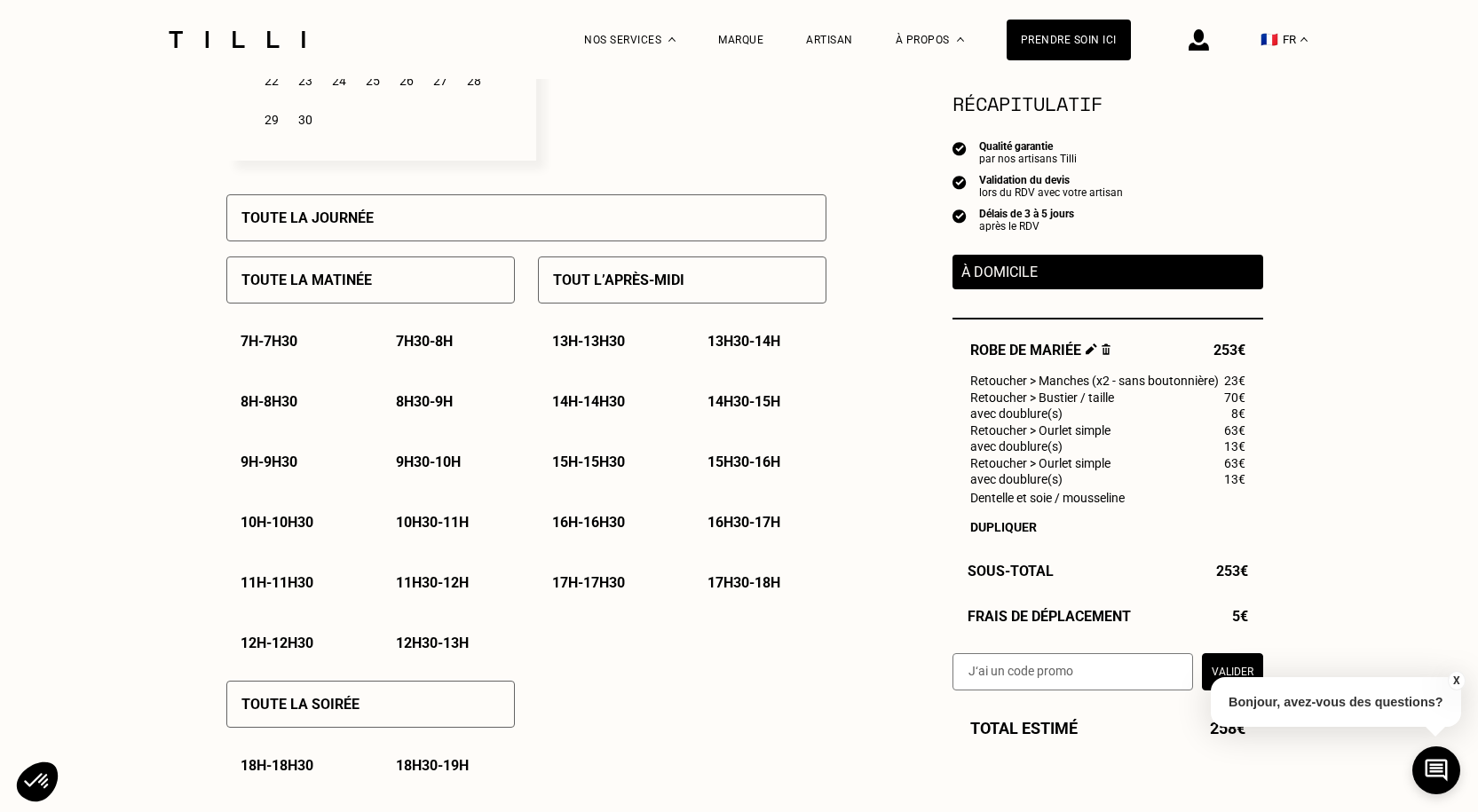
scroll to position [798, 0]
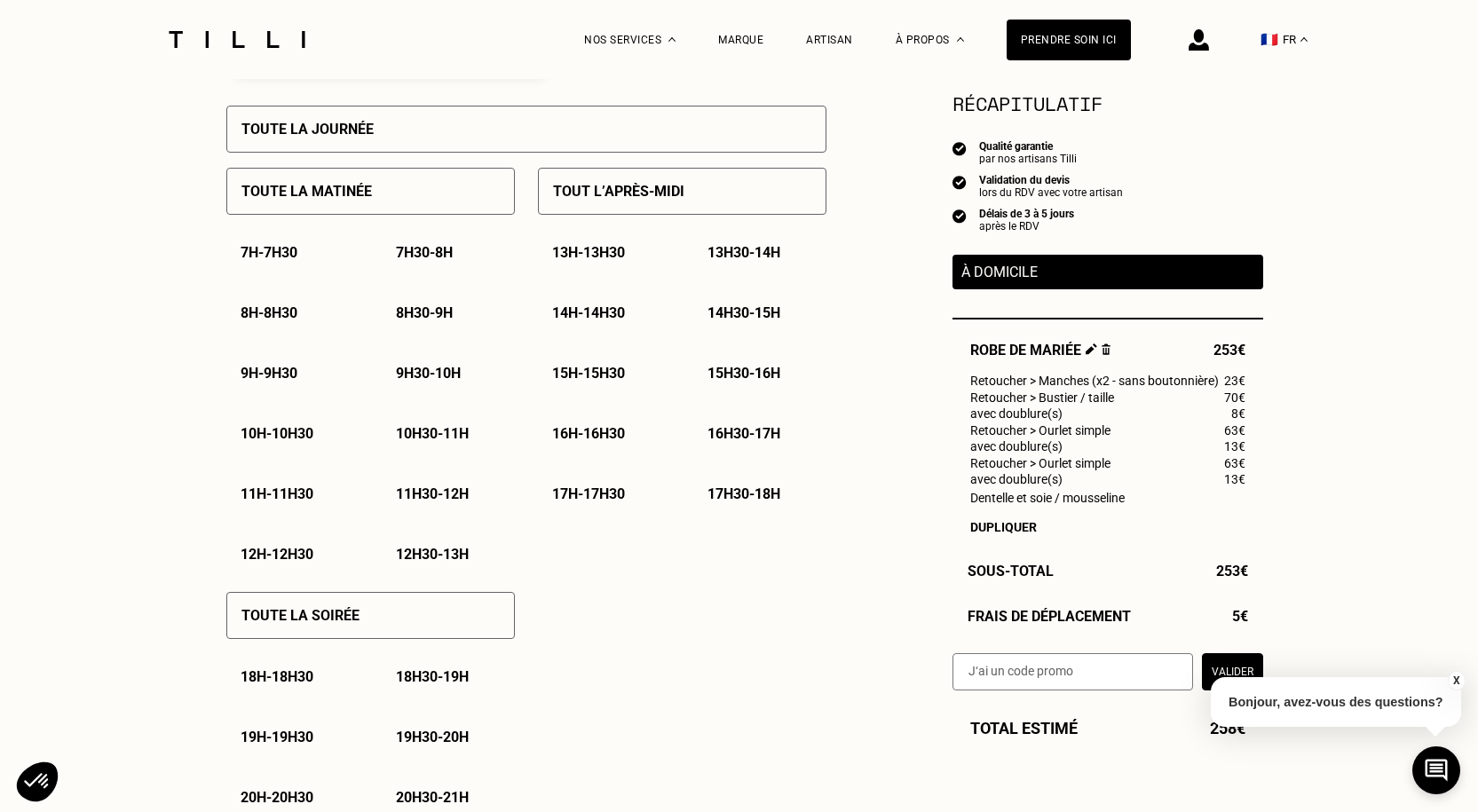
click at [701, 197] on div "Tout l’après-midi" at bounding box center [681, 191] width 288 height 47
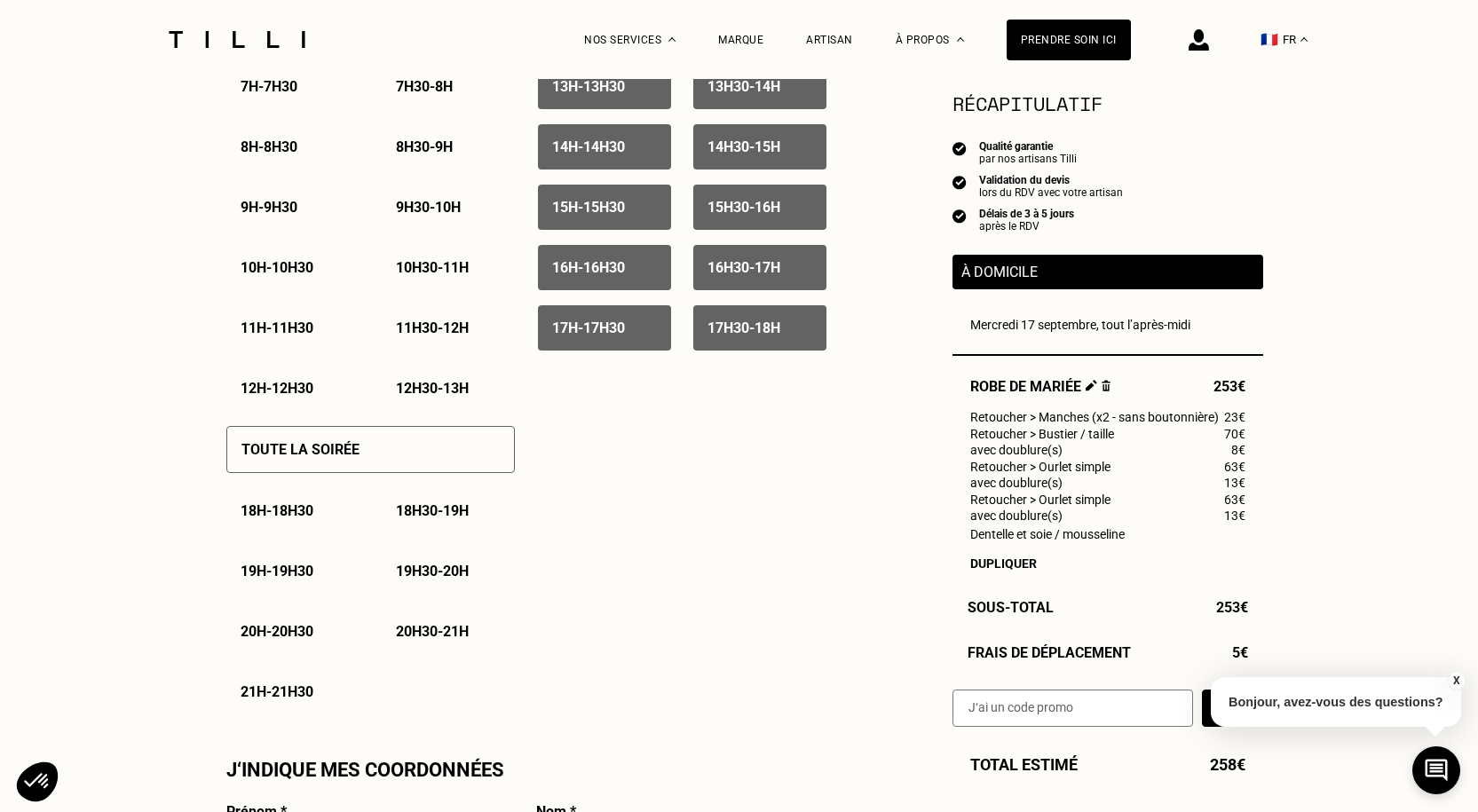
scroll to position [976, 0]
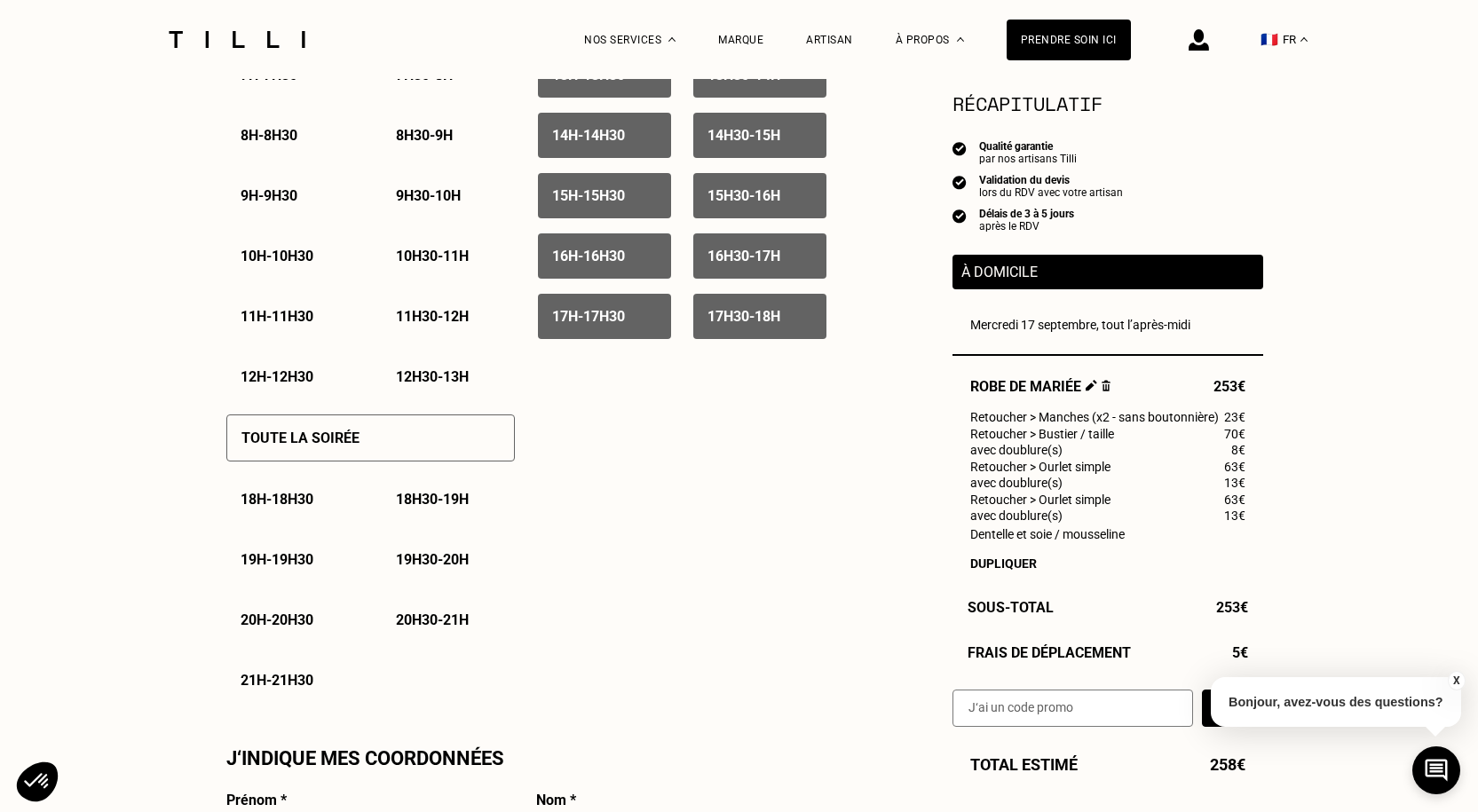
click at [301, 507] on p "18h - 18h30" at bounding box center [276, 499] width 73 height 17
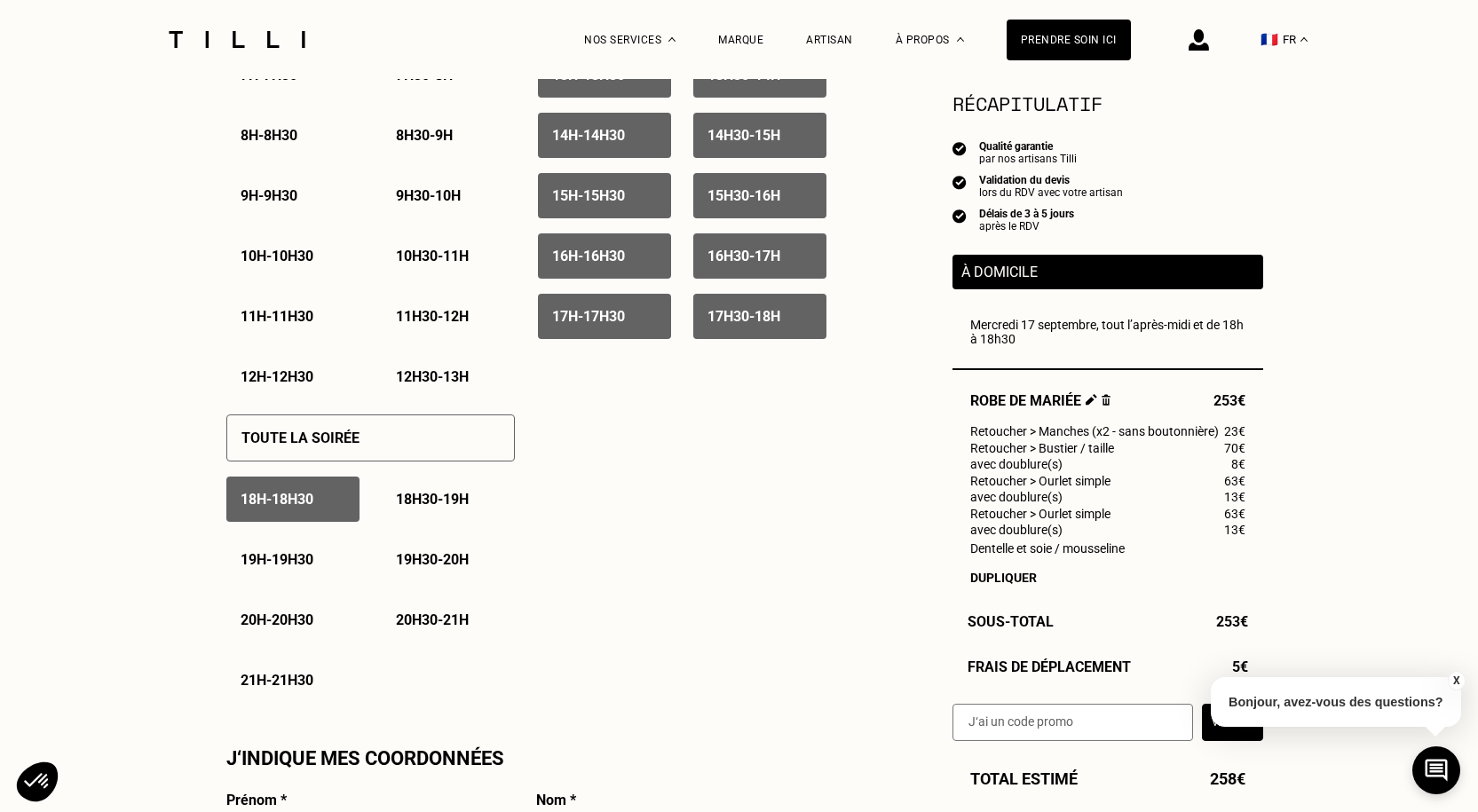
click at [445, 503] on p "18h30 - 19h" at bounding box center [432, 499] width 73 height 17
click at [299, 568] on p "19h - 19h30" at bounding box center [276, 559] width 73 height 17
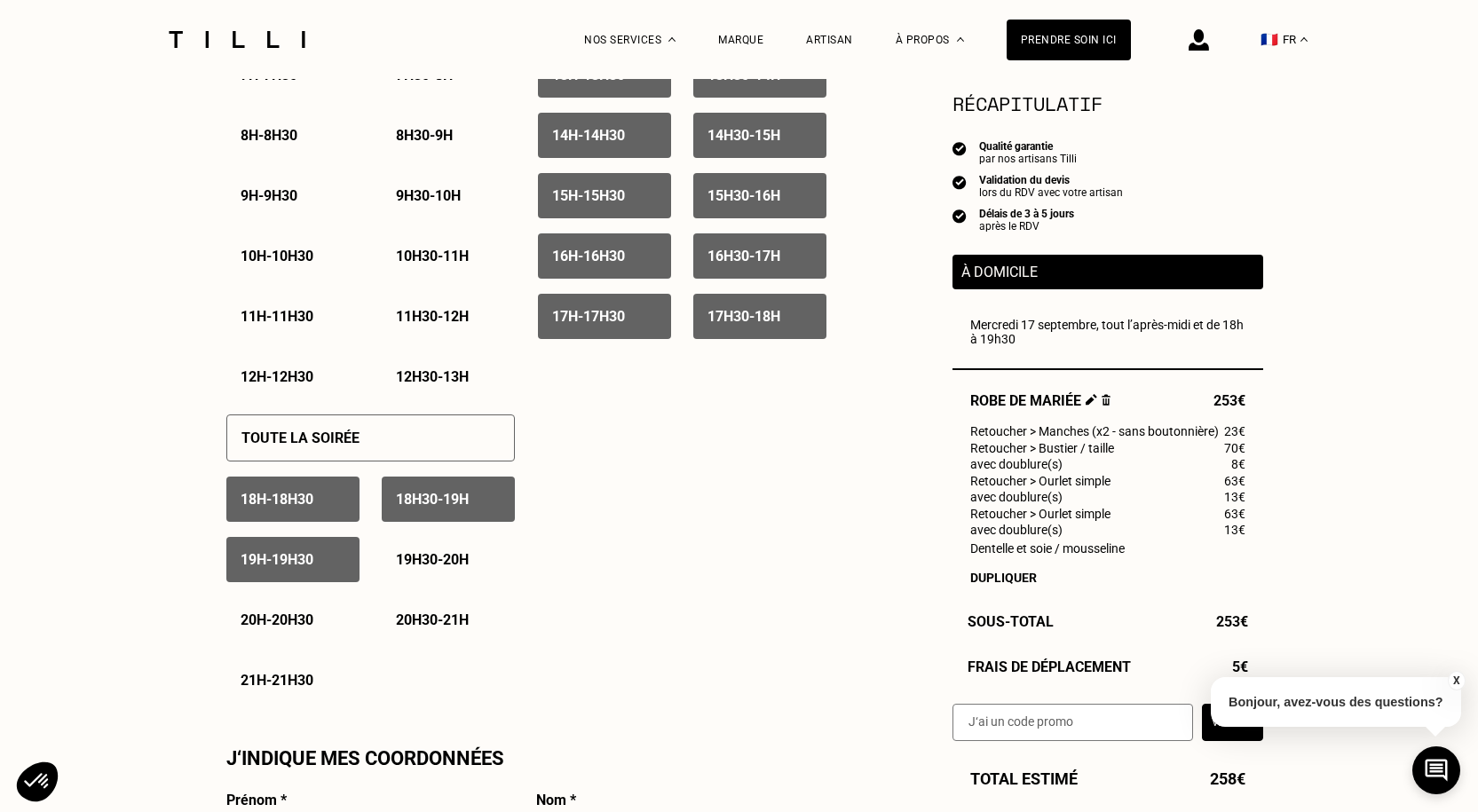
click at [403, 558] on p "19h30 - 20h" at bounding box center [432, 559] width 73 height 17
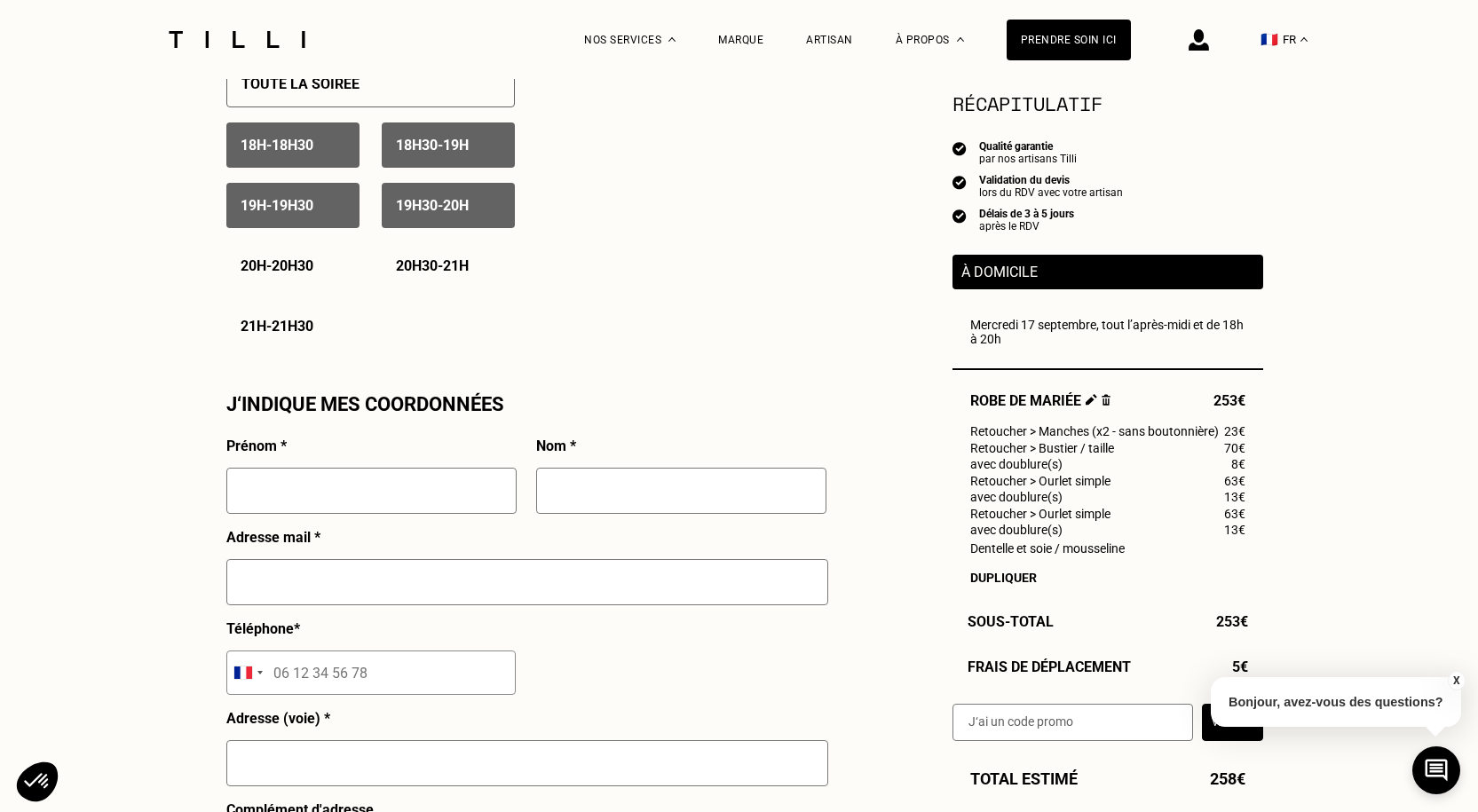
scroll to position [1331, 0]
click at [354, 513] on input "text" at bounding box center [371, 489] width 290 height 46
type input "[PERSON_NAME]"
type input "Sounthakith"
type input "[PERSON_NAME][EMAIL_ADDRESS][DOMAIN_NAME]"
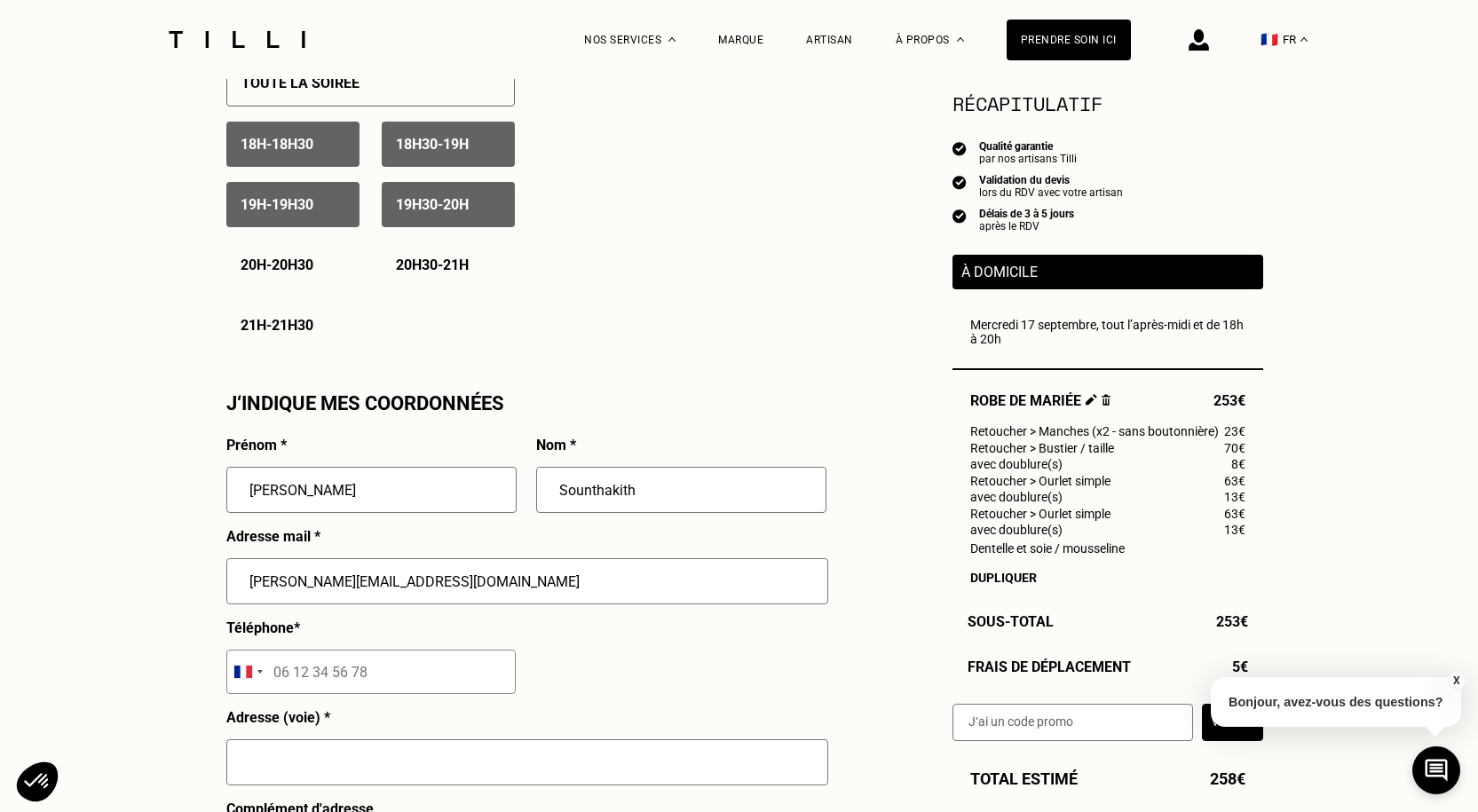
type input "06 48 26 93 08"
type input "[STREET_ADDRESS]"
type input "[GEOGRAPHIC_DATA] 13"
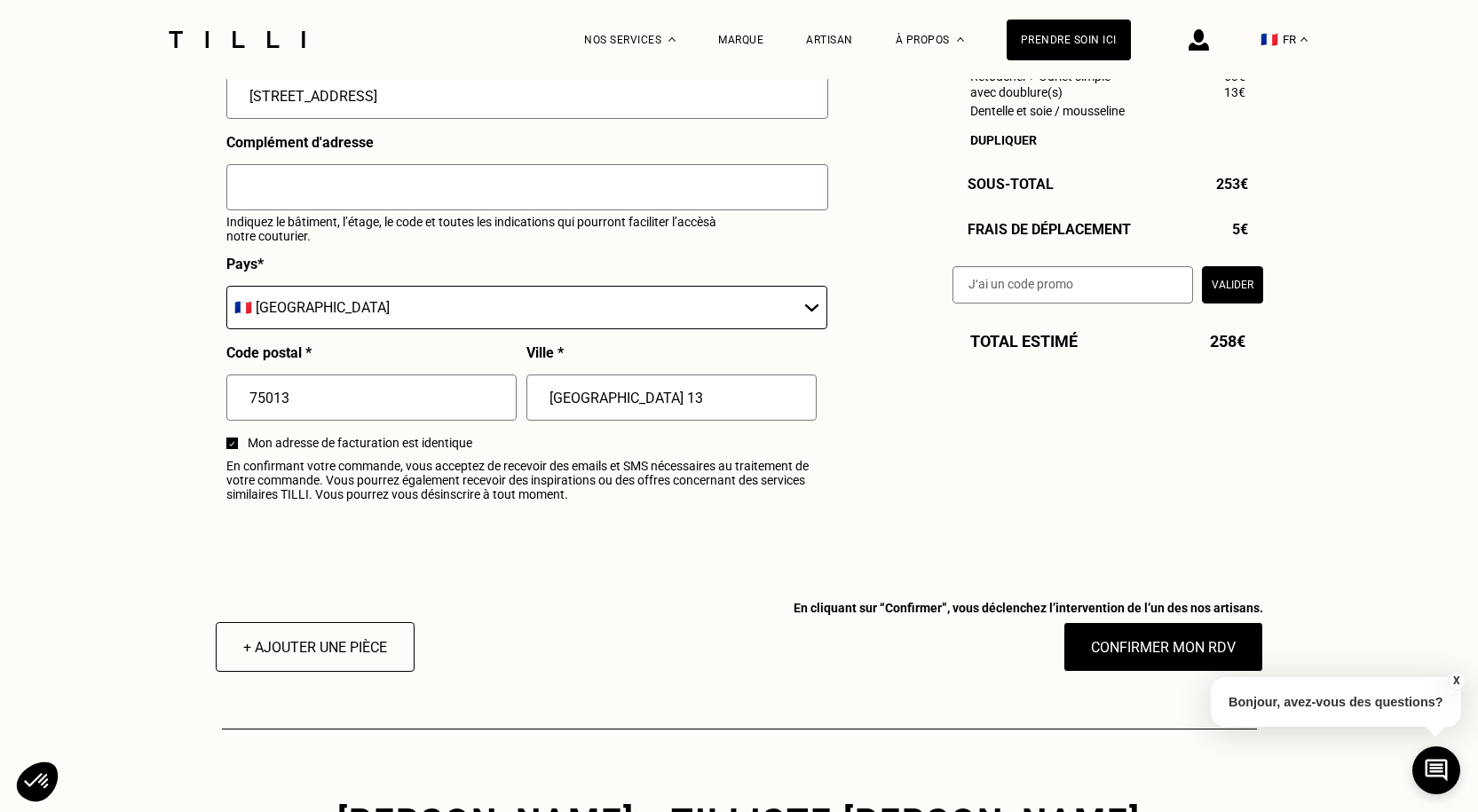
scroll to position [2040, 0]
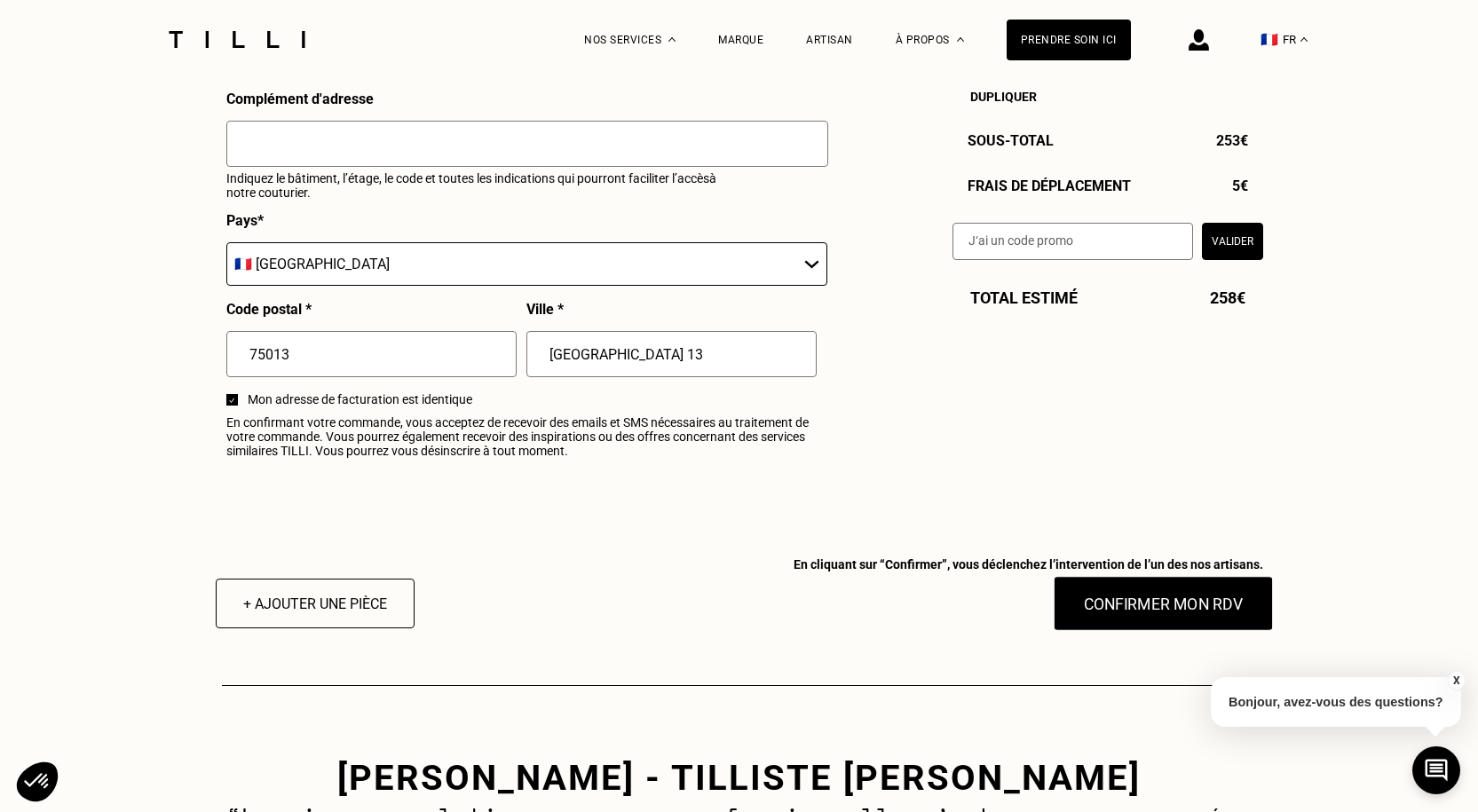
click at [1111, 617] on button "Confirmer mon RDV" at bounding box center [1162, 603] width 220 height 55
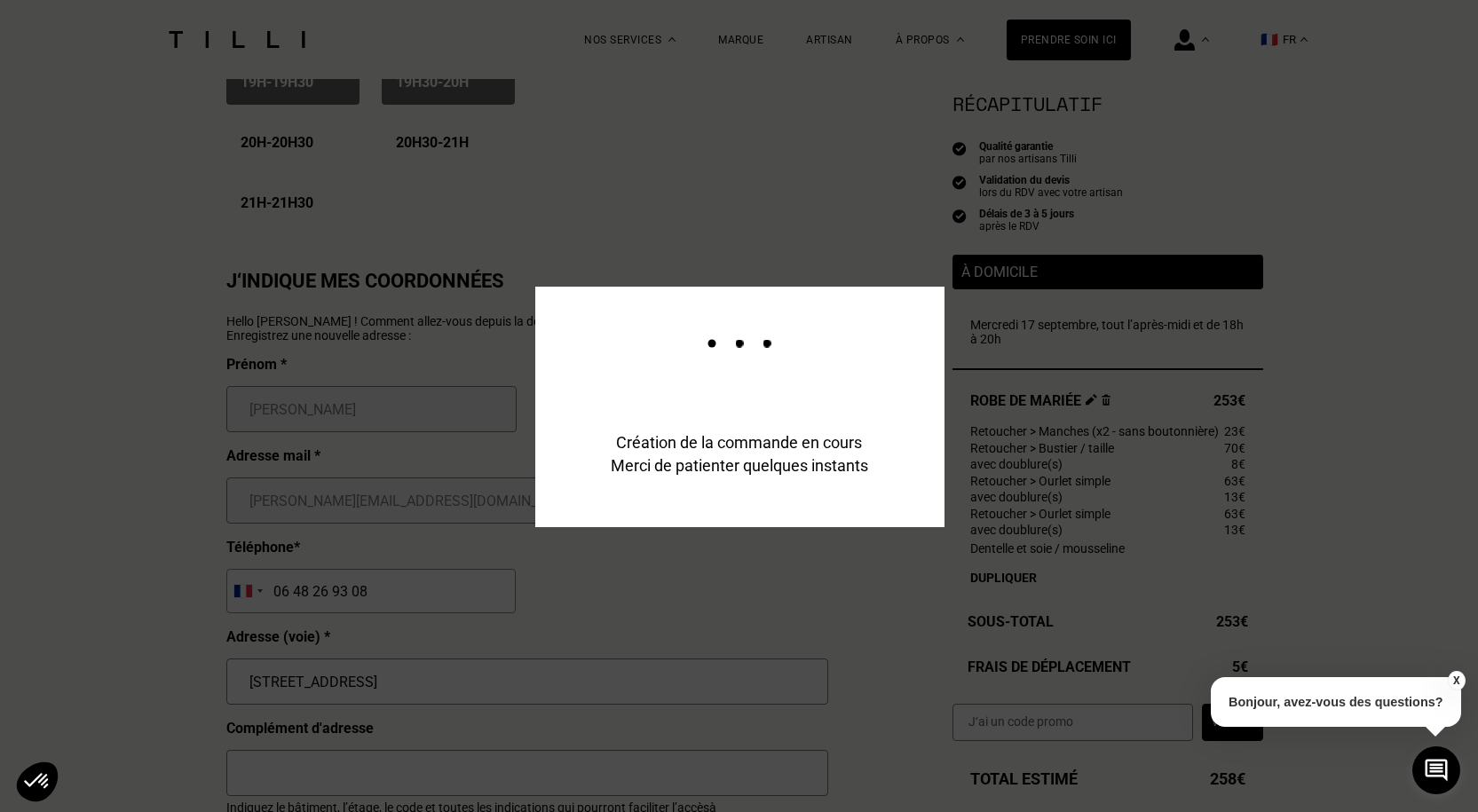
scroll to position [1419, 0]
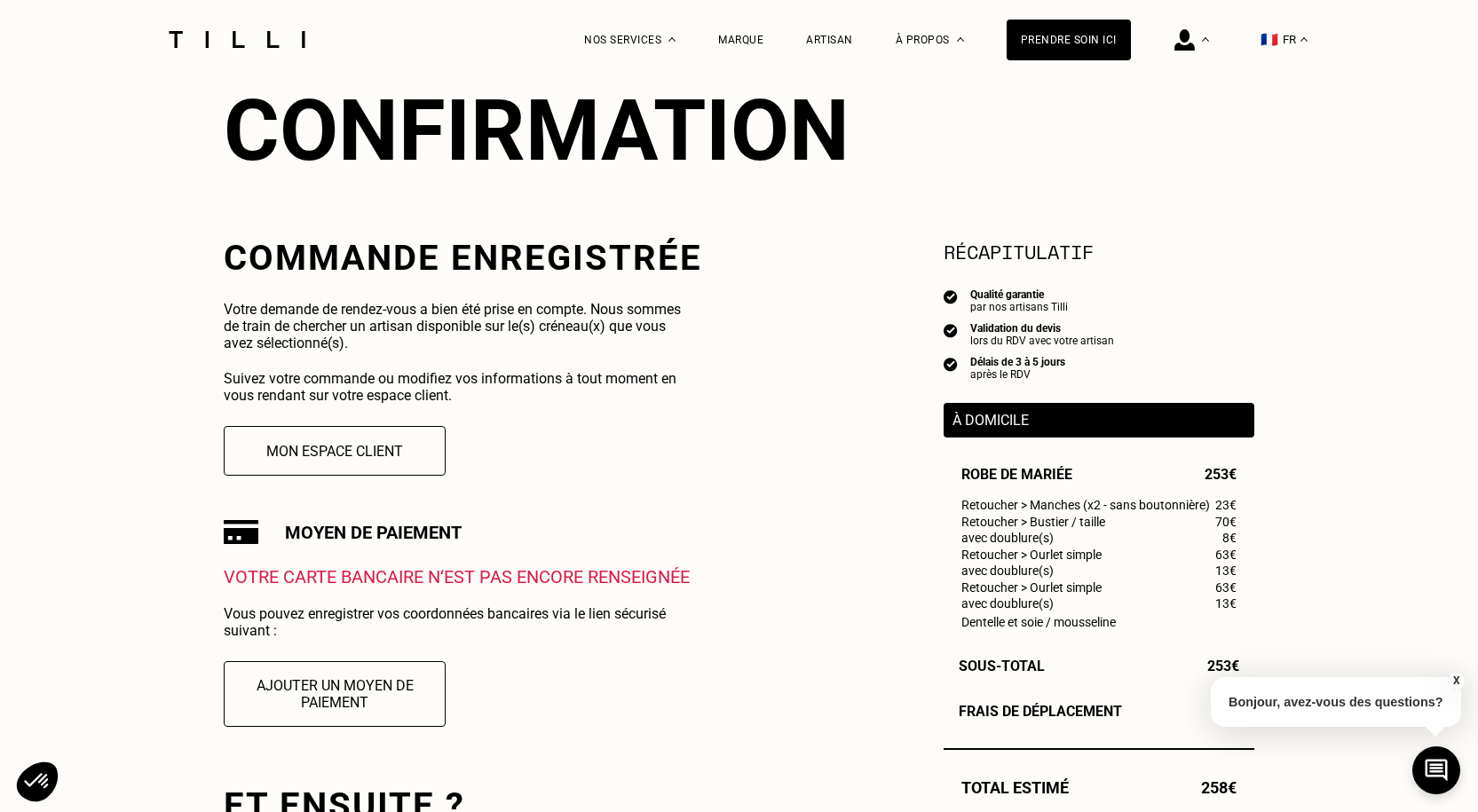
scroll to position [266, 0]
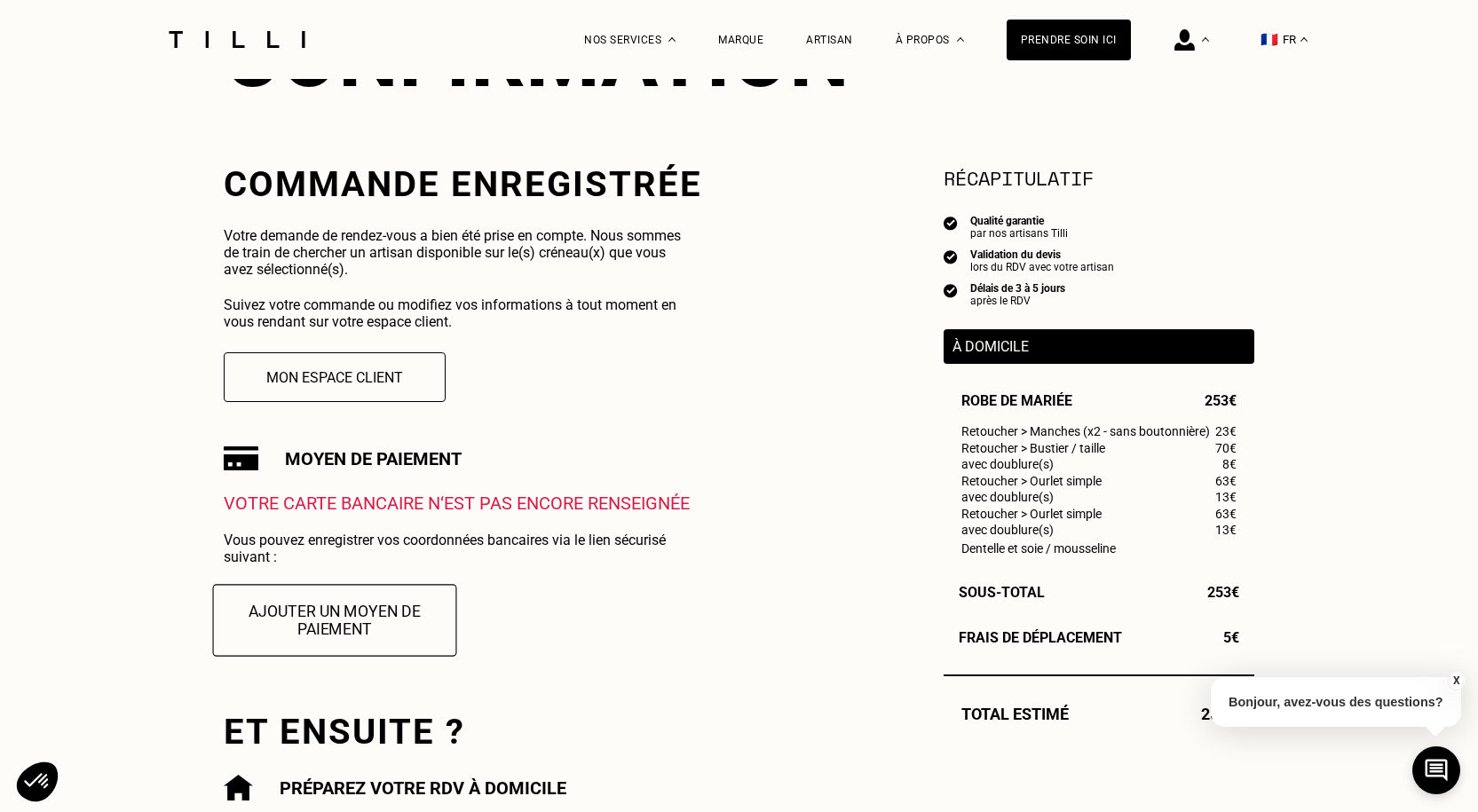
click at [394, 618] on button "Ajouter un moyen de paiement" at bounding box center [335, 619] width 244 height 72
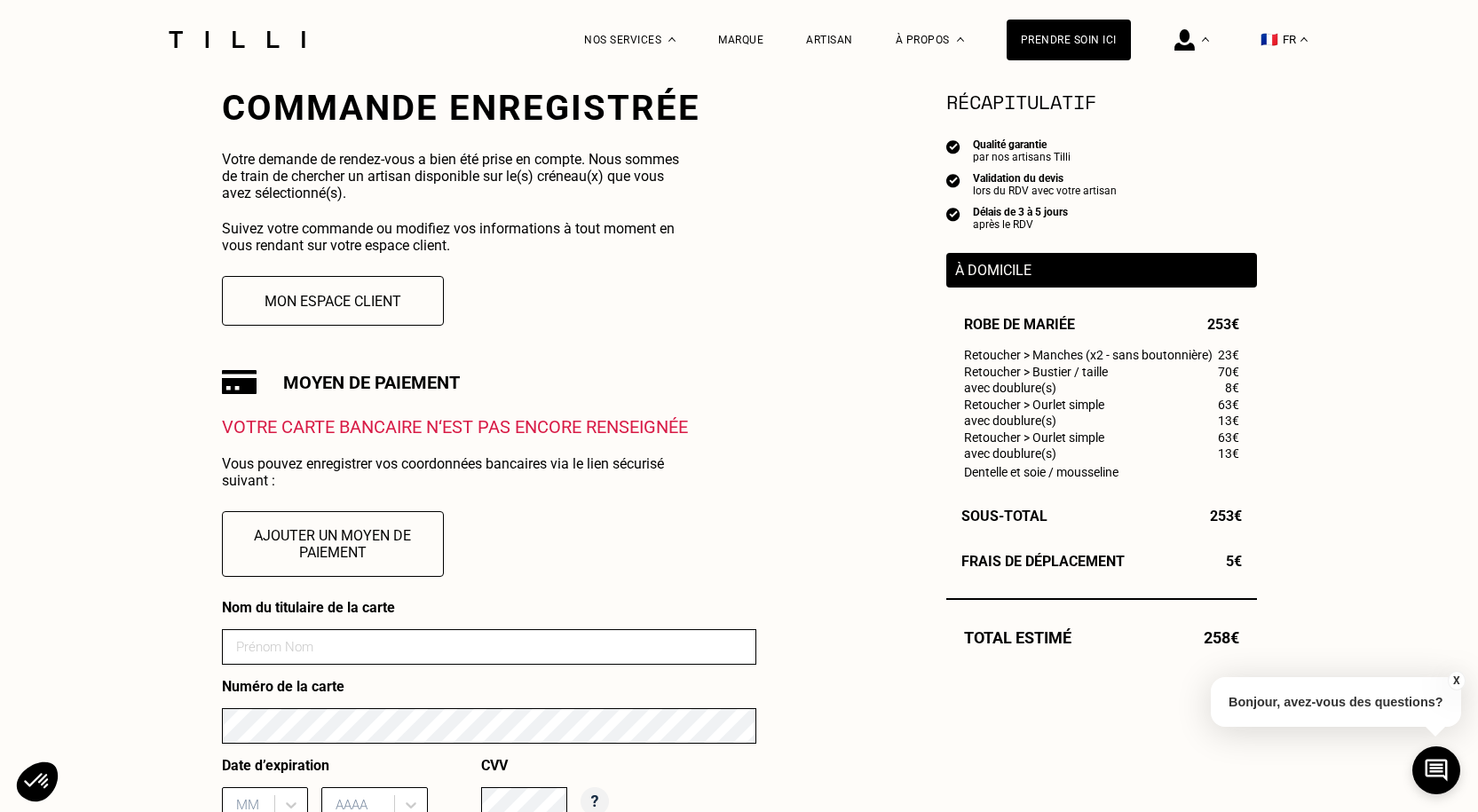
scroll to position [444, 0]
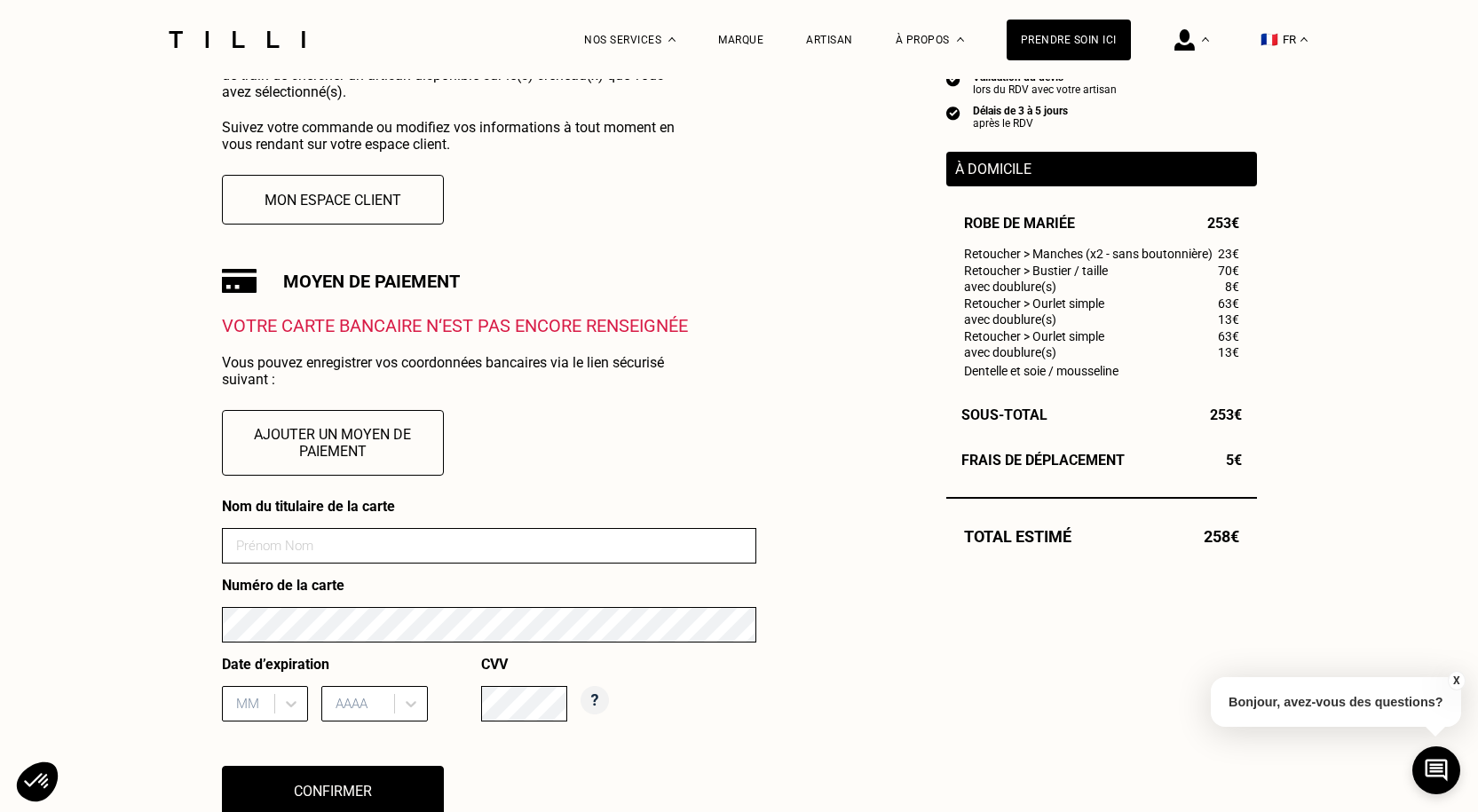
click at [336, 546] on input at bounding box center [488, 546] width 534 height 35
type input "[PERSON_NAME]"
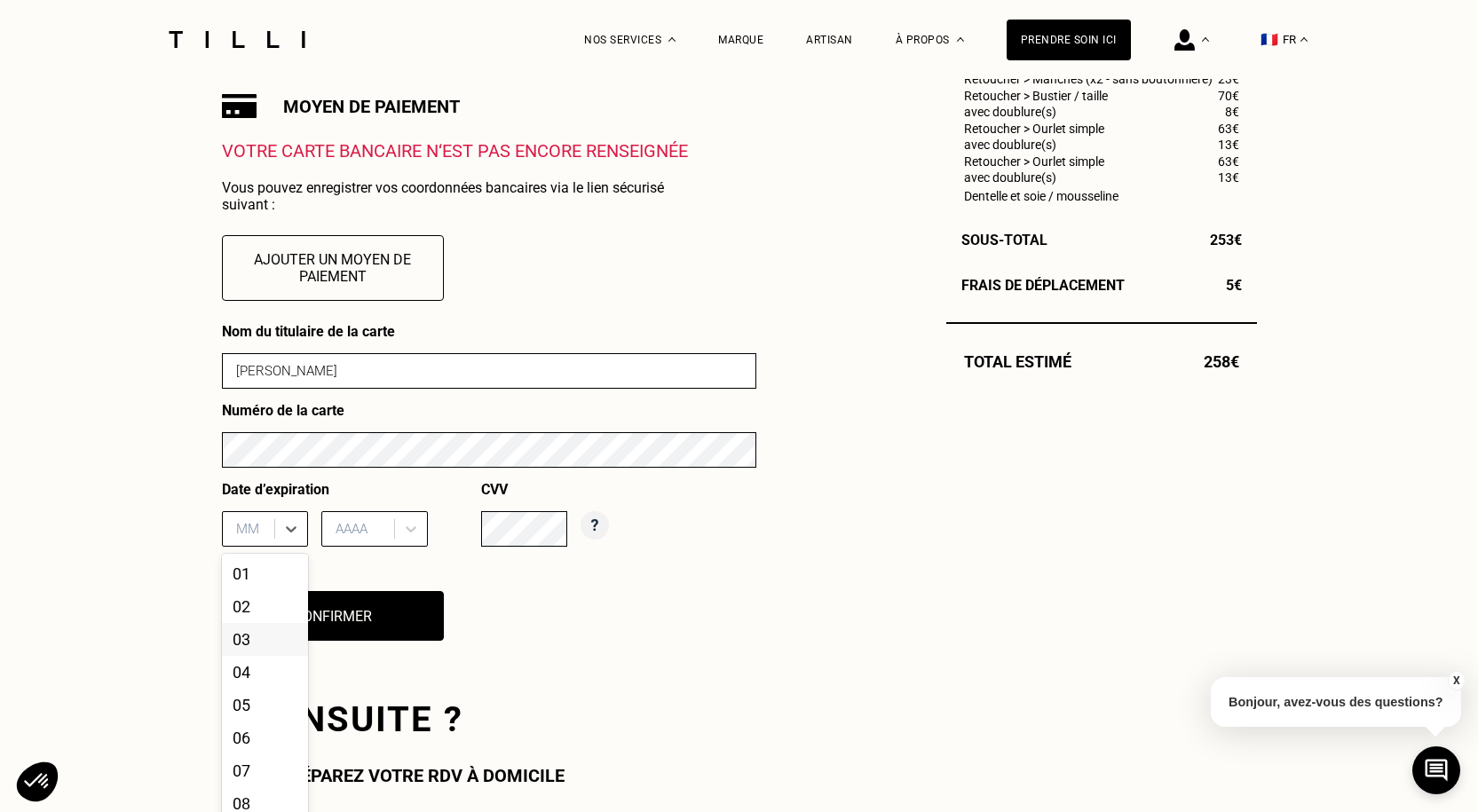
click at [259, 546] on div "12 results available. Use Up and Down to choose options, press Enter to select …" at bounding box center [265, 528] width 86 height 35
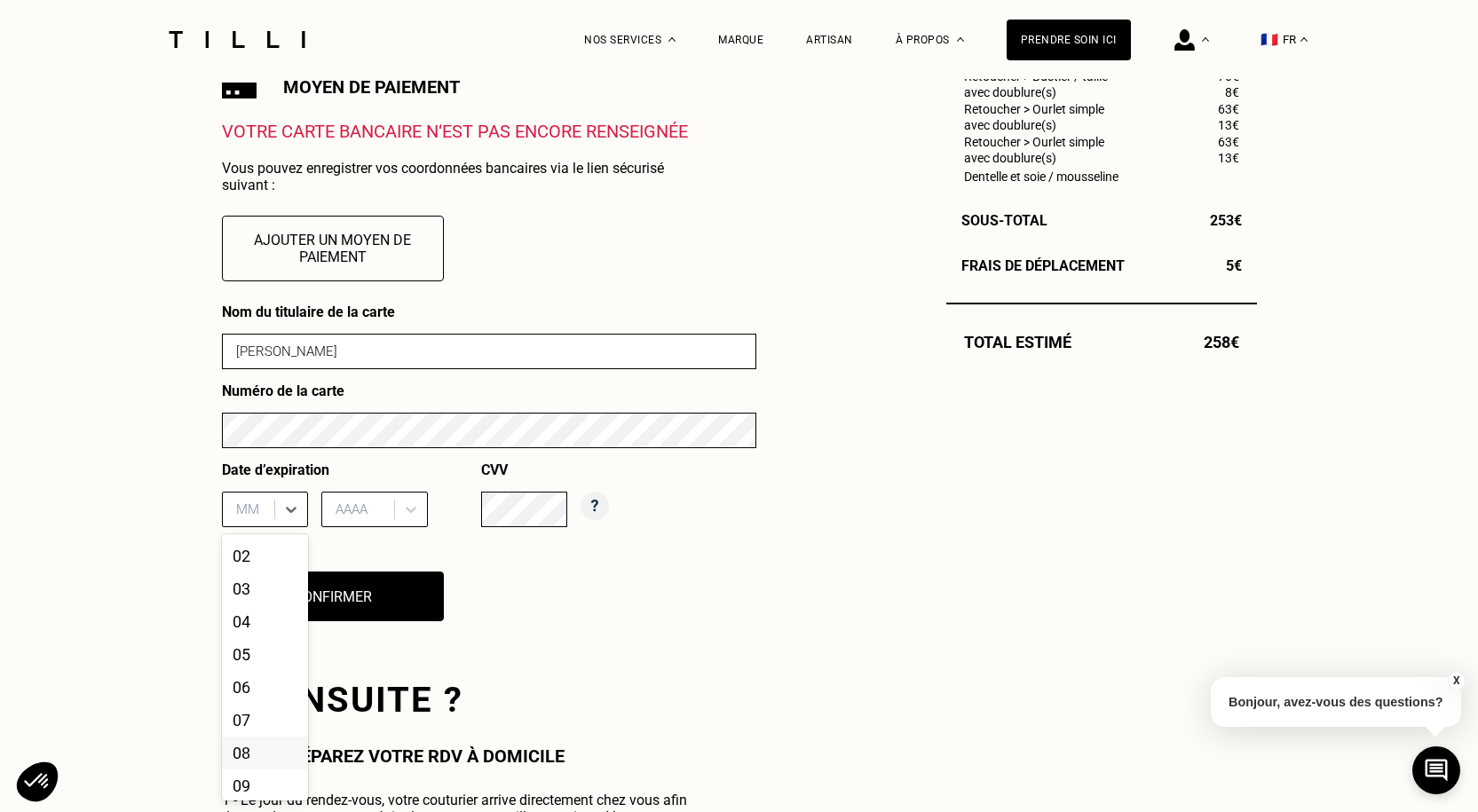
scroll to position [0, 0]
click at [251, 587] on div "02" at bounding box center [265, 586] width 86 height 33
click at [366, 502] on div "AAAA" at bounding box center [360, 508] width 67 height 26
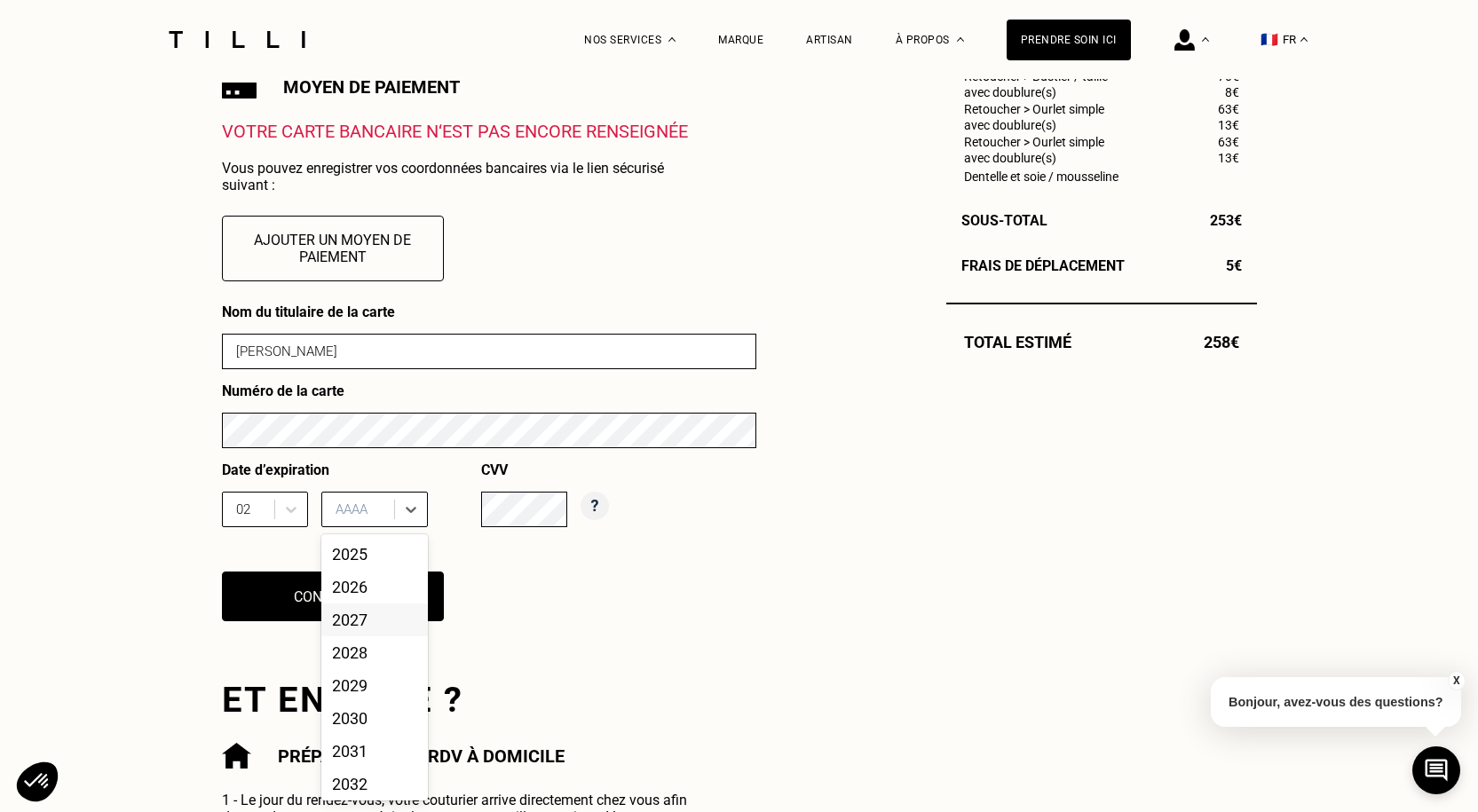
click at [367, 616] on div "2027" at bounding box center [374, 620] width 106 height 33
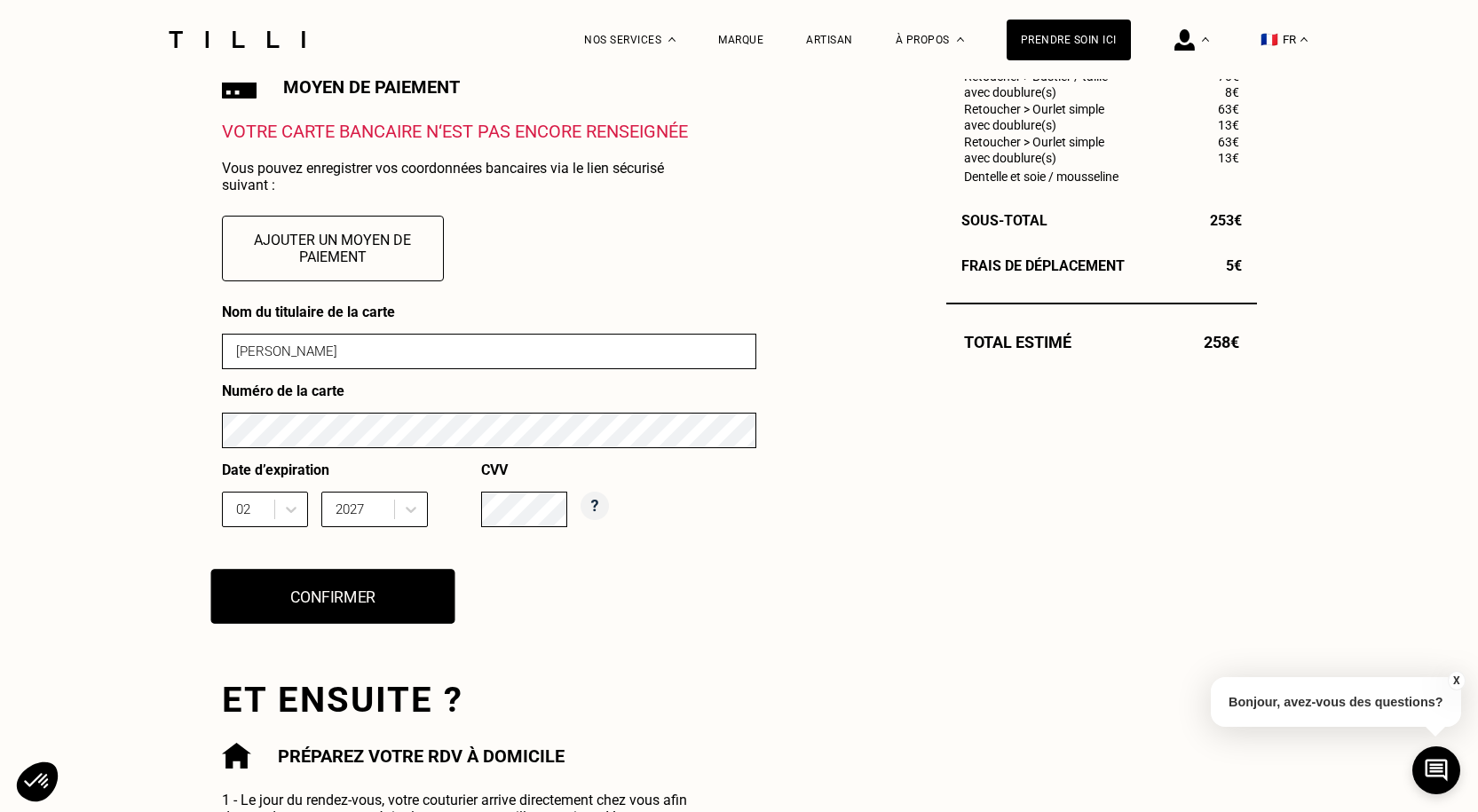
click at [361, 619] on button "Confirmer" at bounding box center [332, 596] width 244 height 55
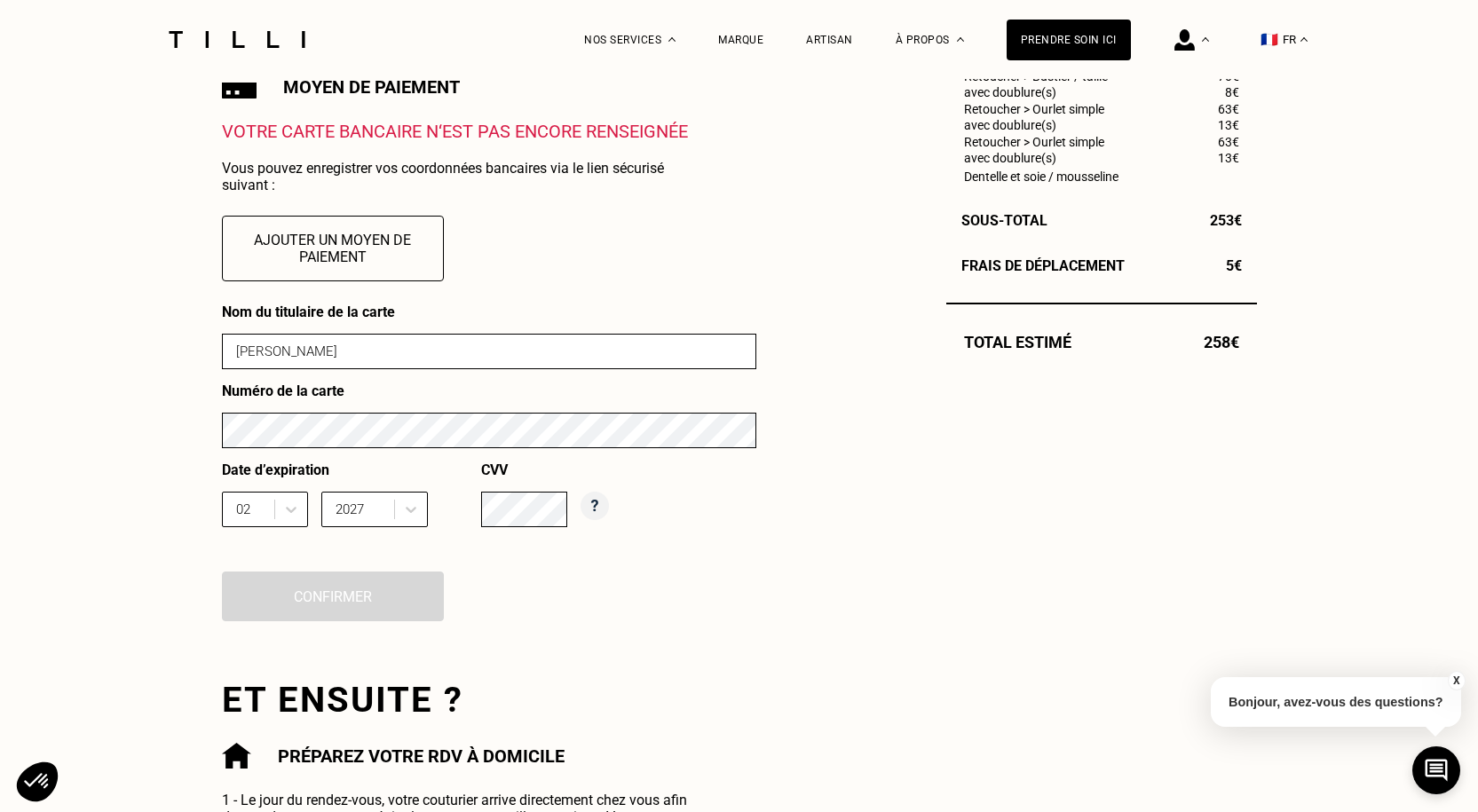
click at [314, 366] on input "[PERSON_NAME]" at bounding box center [488, 351] width 534 height 35
click at [402, 596] on div "Nom du titulaire de la carte [PERSON_NAME] Numéro de la carte Date d’expiration…" at bounding box center [488, 474] width 534 height 340
click at [385, 501] on div "2027" at bounding box center [360, 508] width 67 height 26
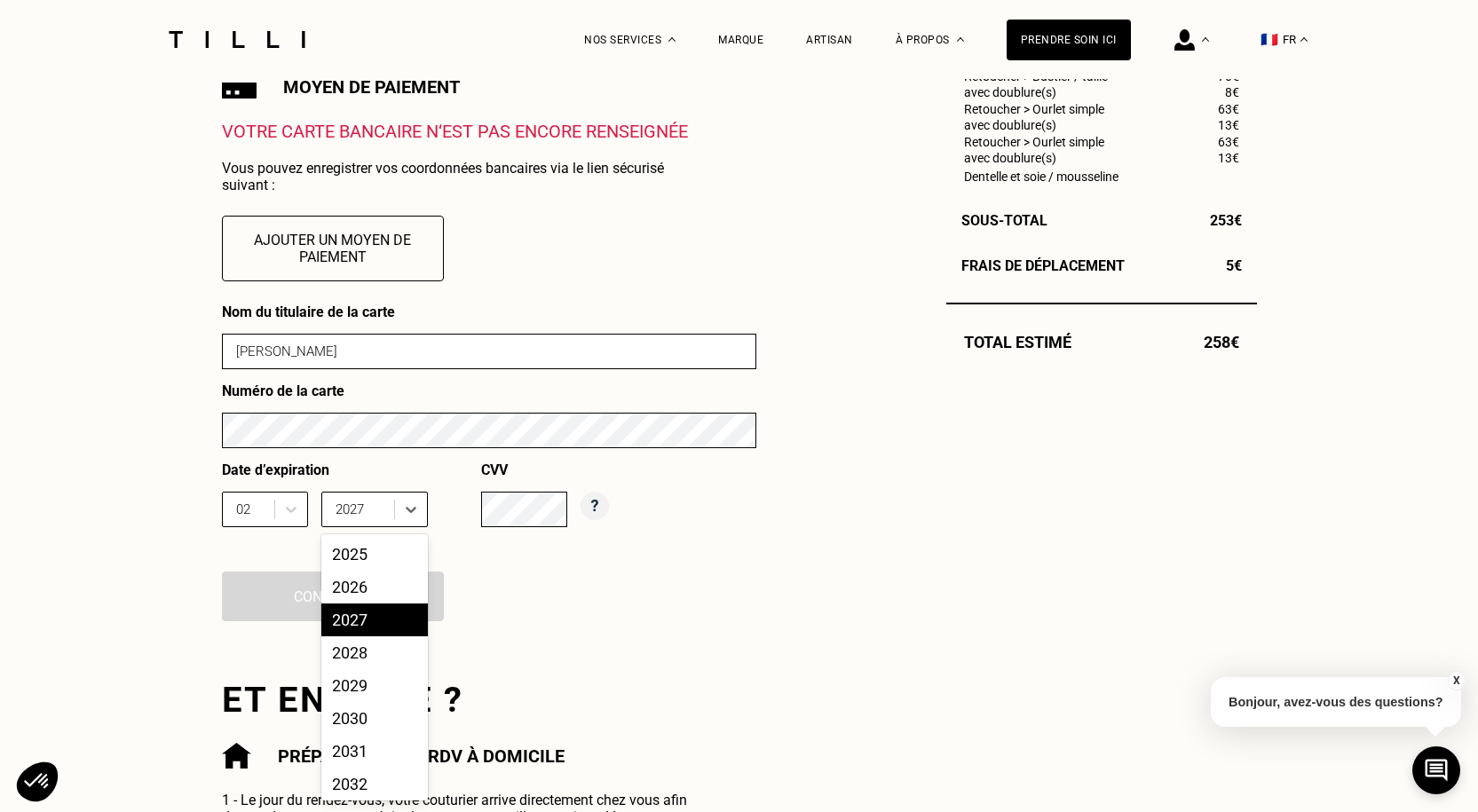
click at [359, 618] on div "2027" at bounding box center [374, 620] width 106 height 33
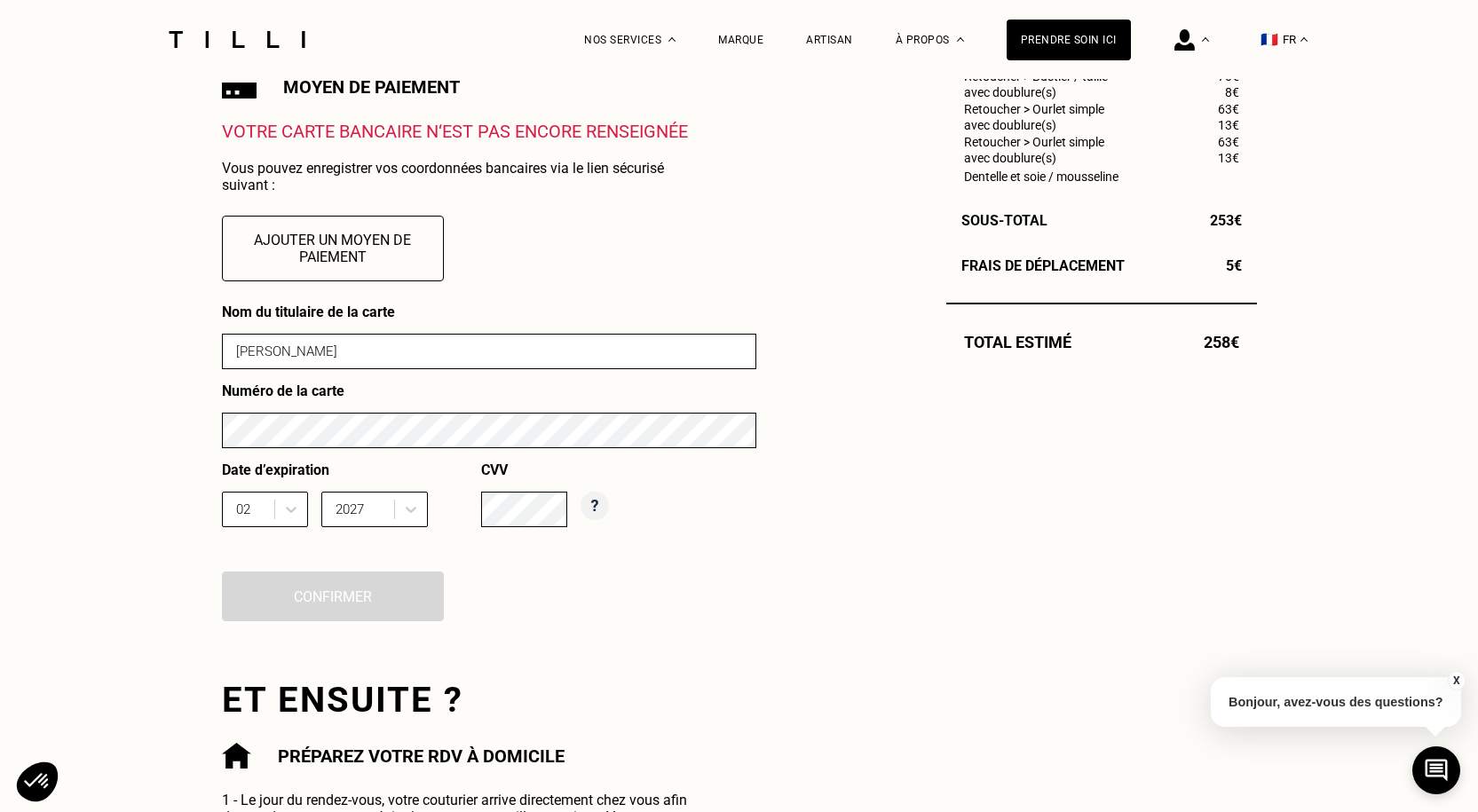
click at [353, 599] on div "Nom du titulaire de la carte [PERSON_NAME] Numéro de la carte Date d’expiration…" at bounding box center [488, 474] width 534 height 340
